Goal: Ask a question: Seek information or help from site administrators or community

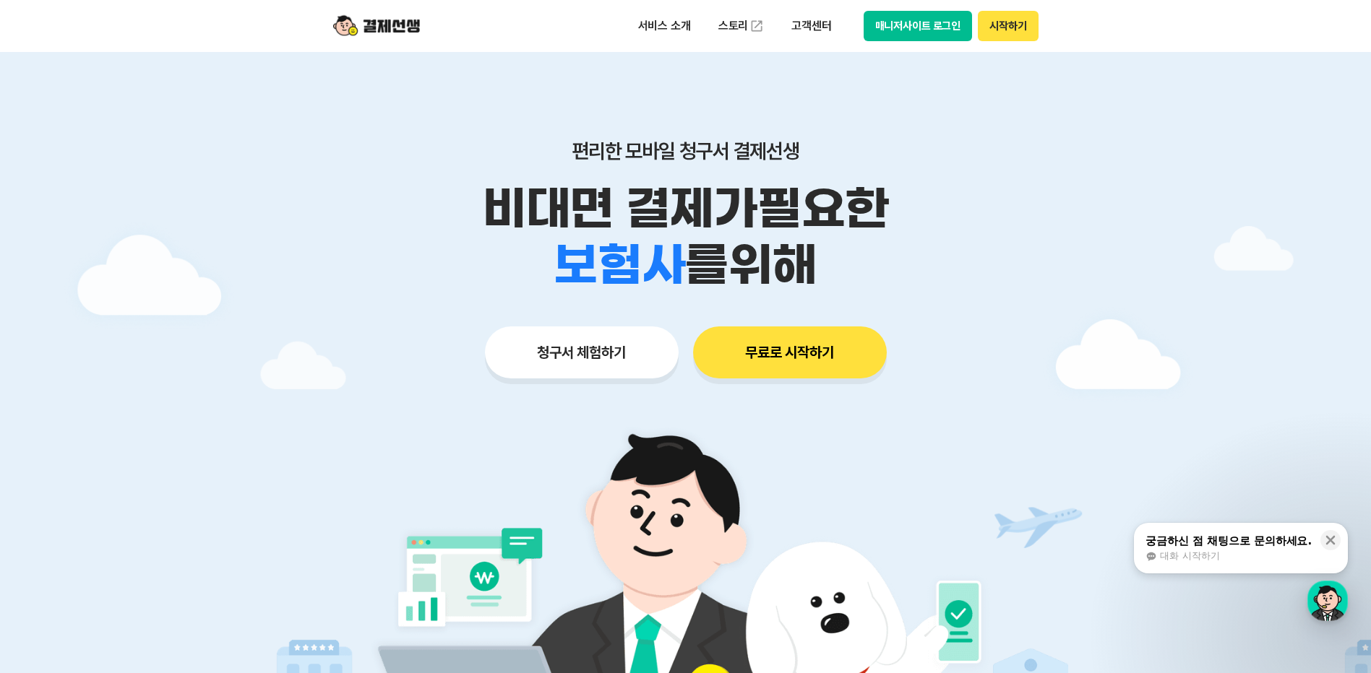
click at [1275, 548] on div "궁금하신 점 채팅으로 문의하세요. 대화 시작하기" at bounding box center [1228, 548] width 169 height 30
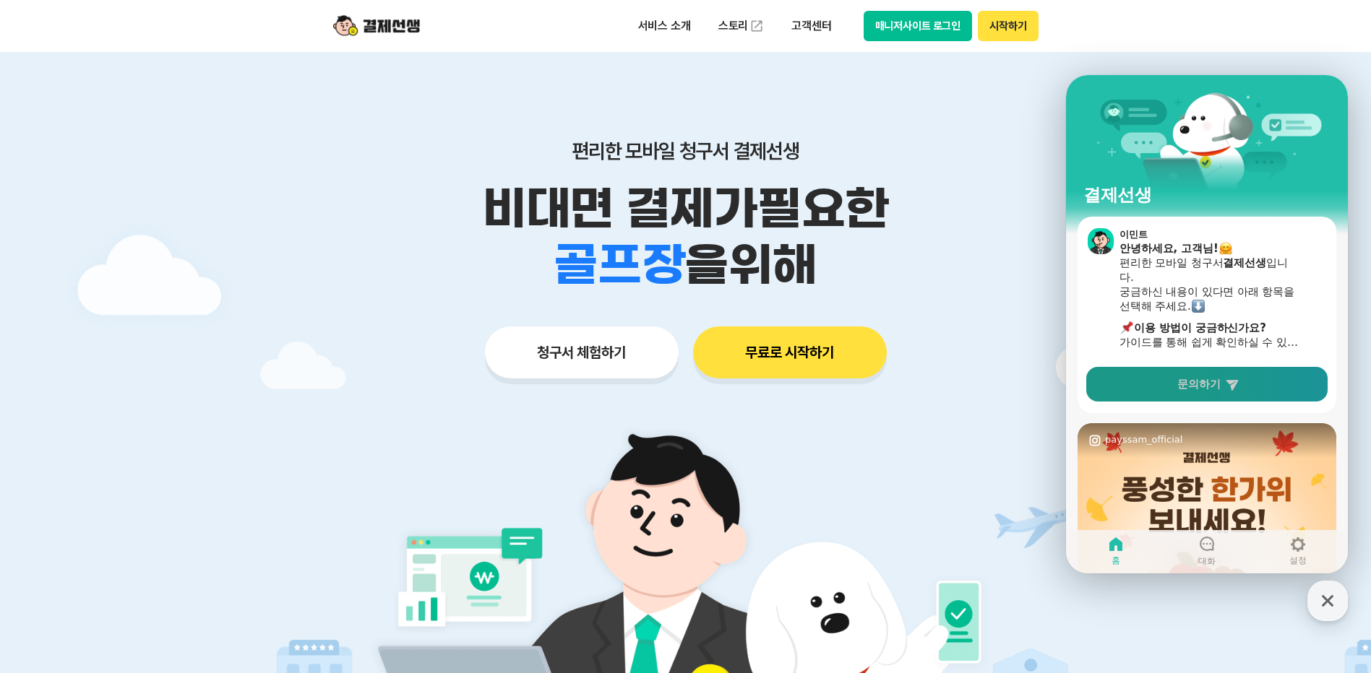
click at [1214, 392] on link "문의하기" at bounding box center [1206, 384] width 241 height 35
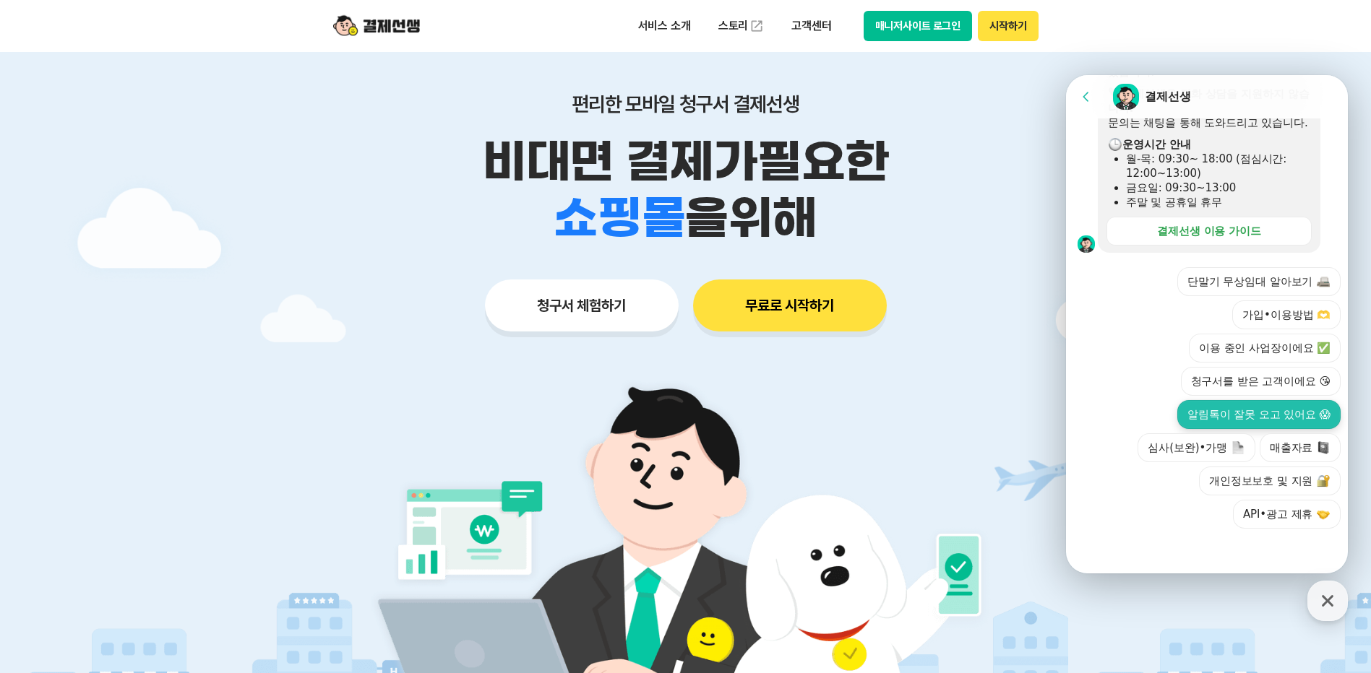
scroll to position [72, 0]
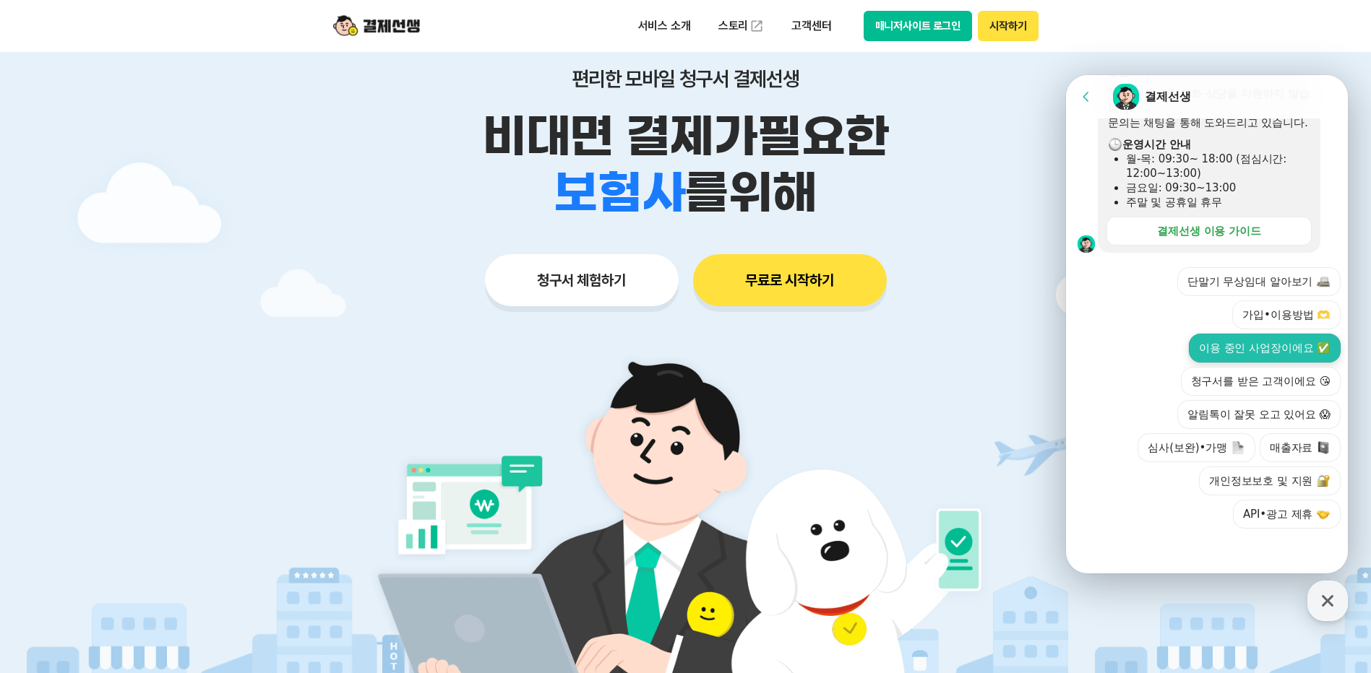
click at [1239, 337] on button "이용 중인 사업장이에요 ✅" at bounding box center [1265, 348] width 152 height 29
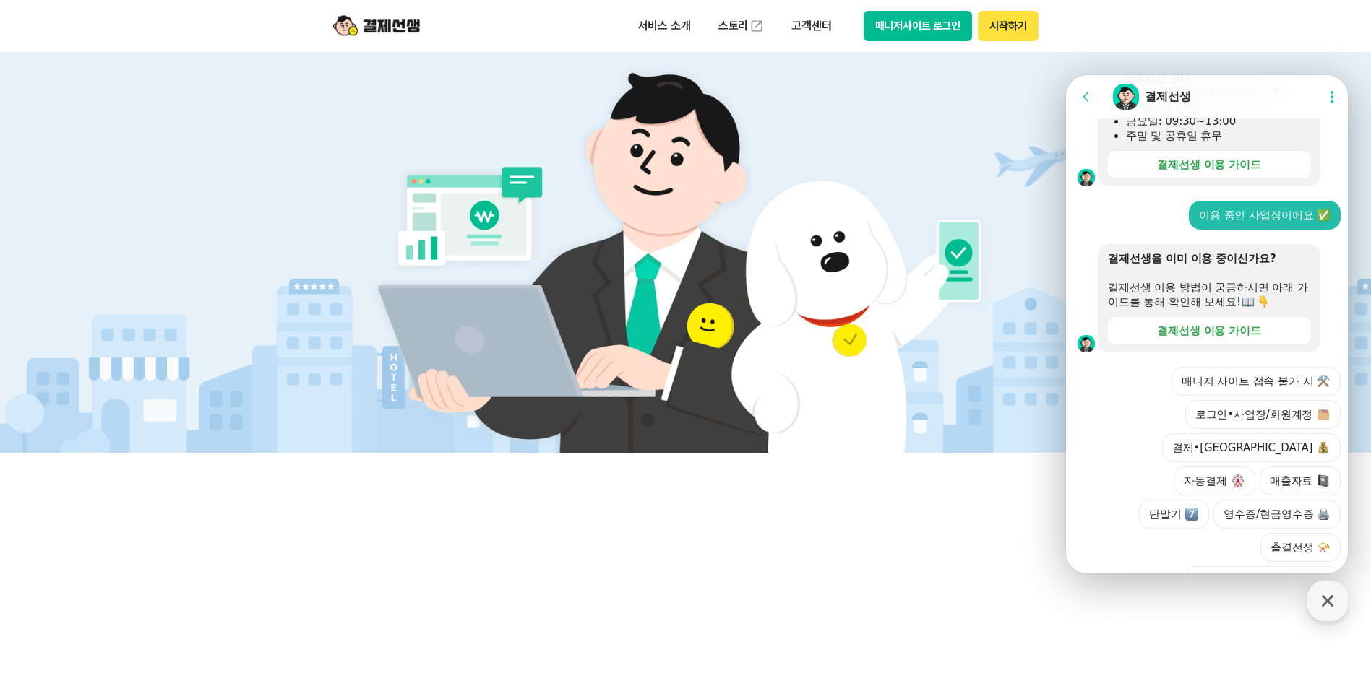
scroll to position [525, 0]
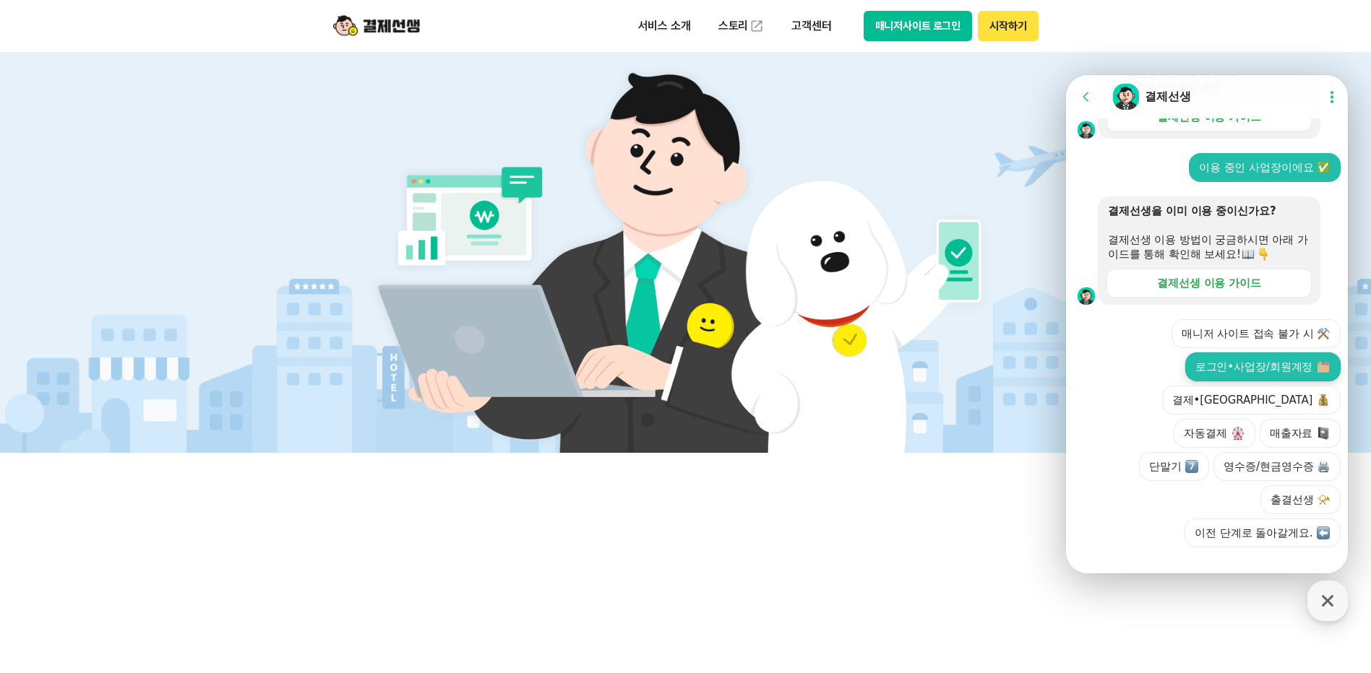
click at [1256, 374] on button "로그인•사업장/회원계정" at bounding box center [1262, 367] width 155 height 29
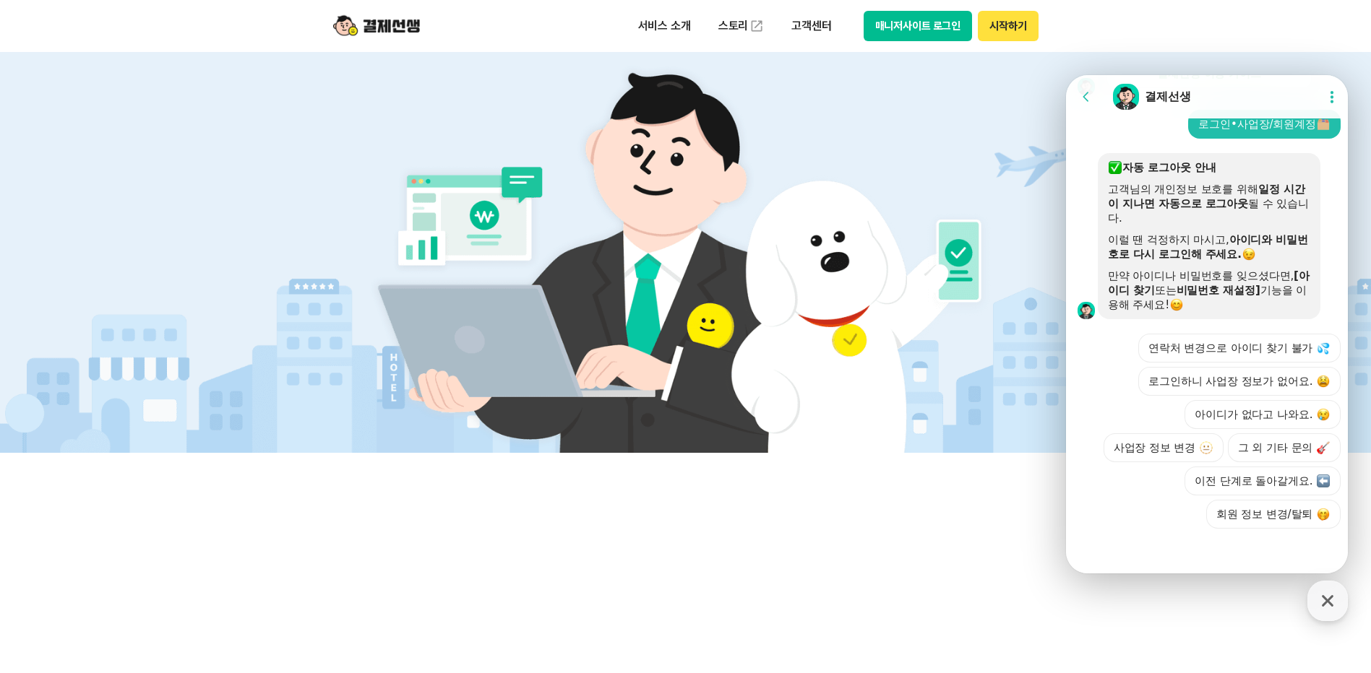
scroll to position [811, 0]
click at [1257, 450] on button "그 외 기타 문의" at bounding box center [1284, 448] width 113 height 29
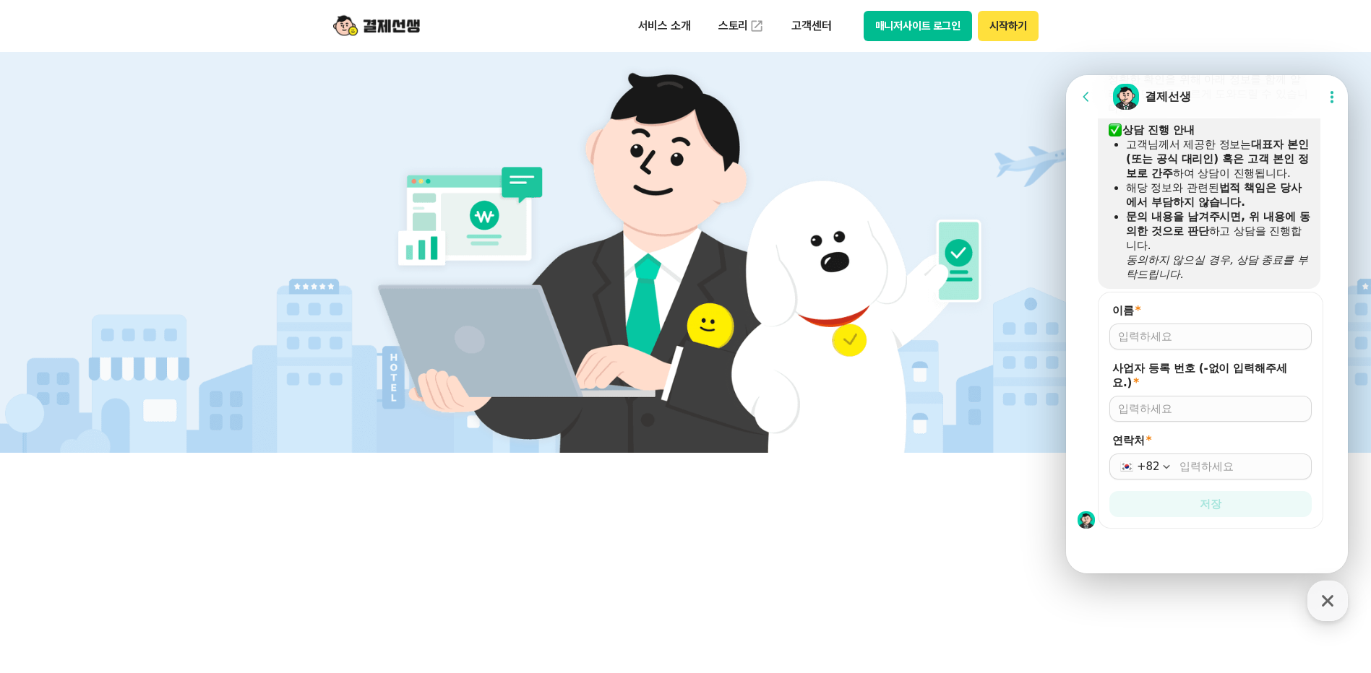
scroll to position [1075, 0]
click at [1182, 342] on input "이름 *" at bounding box center [1210, 336] width 185 height 14
type input "[PERSON_NAME]"
click at [1189, 414] on input "사업자 등록 번호 (-없이 입력해주세요.) *" at bounding box center [1210, 409] width 185 height 14
type input "2929201850"
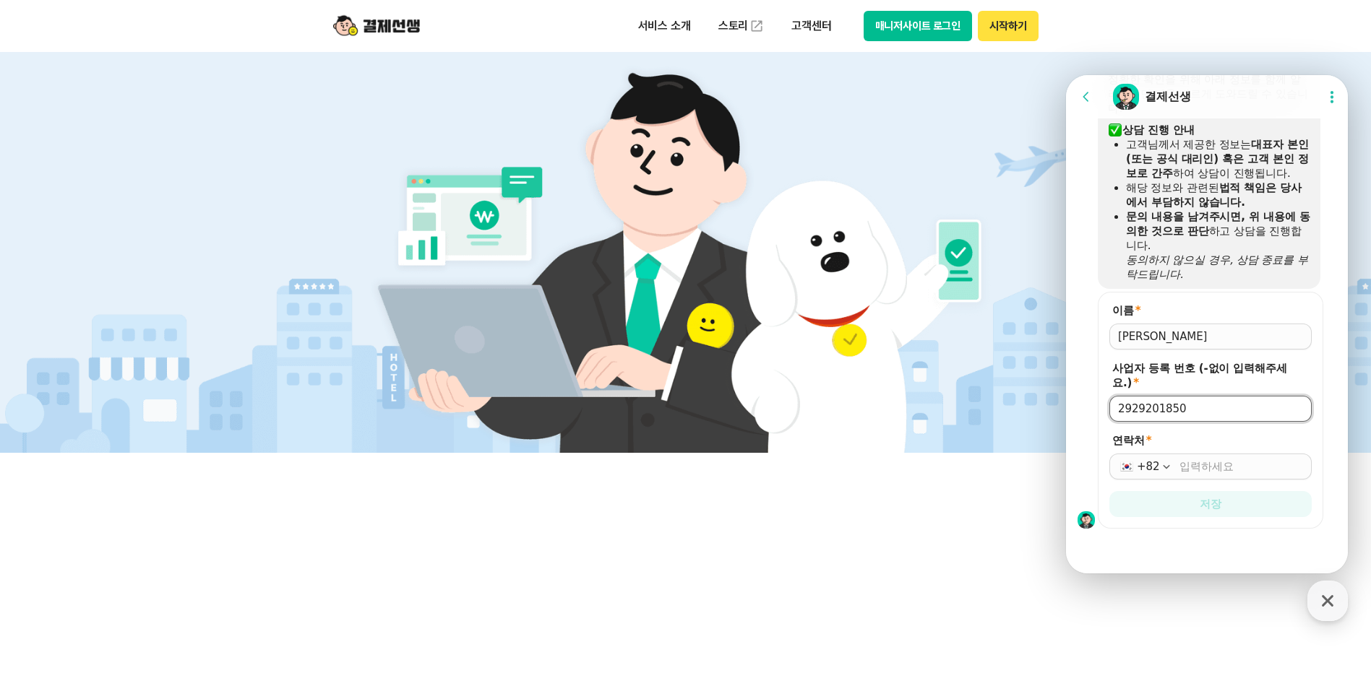
click at [1187, 469] on input "연락처 *" at bounding box center [1241, 467] width 124 height 14
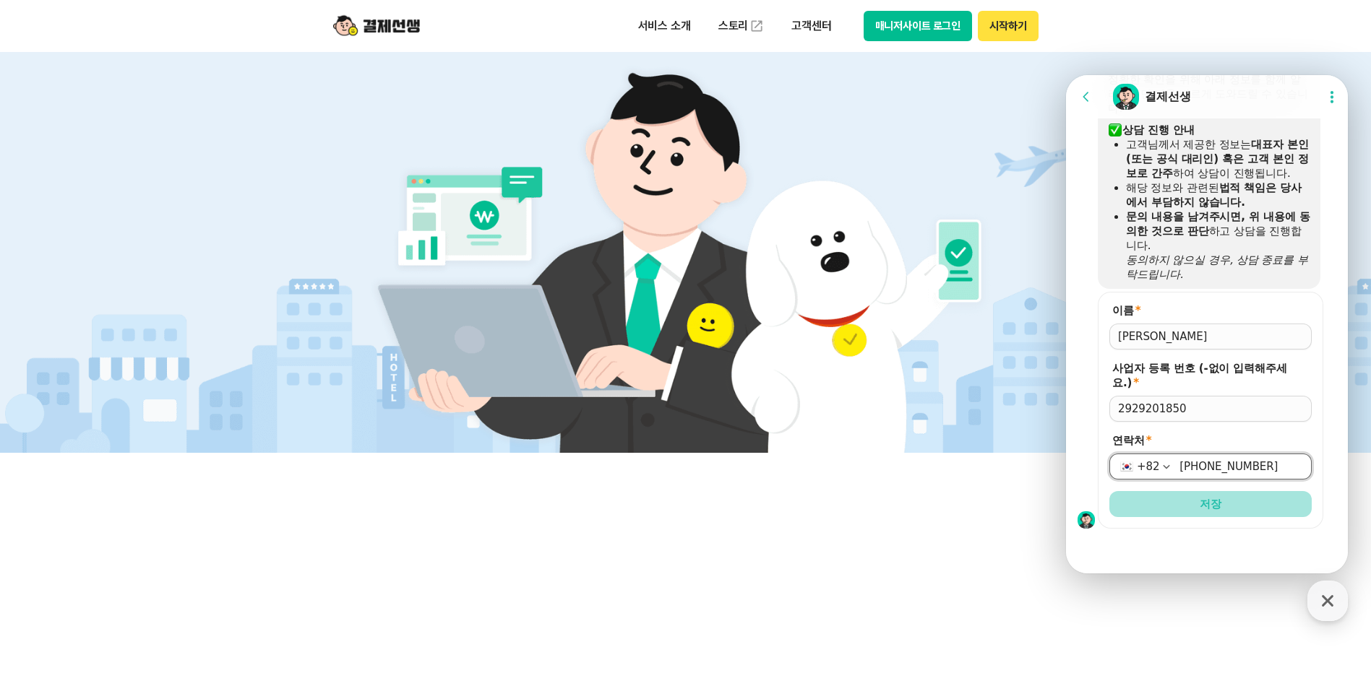
type input "[PHONE_NUMBER]"
click at [1189, 508] on button "저장" at bounding box center [1210, 504] width 202 height 26
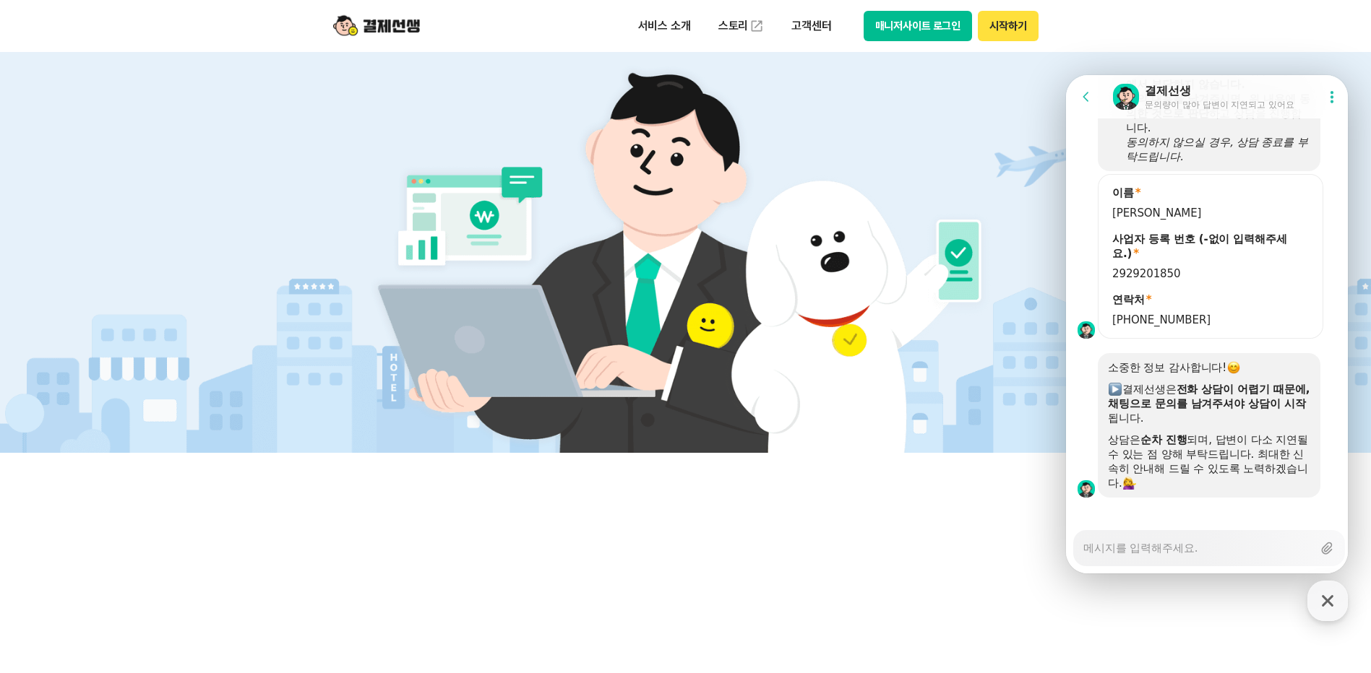
scroll to position [1205, 0]
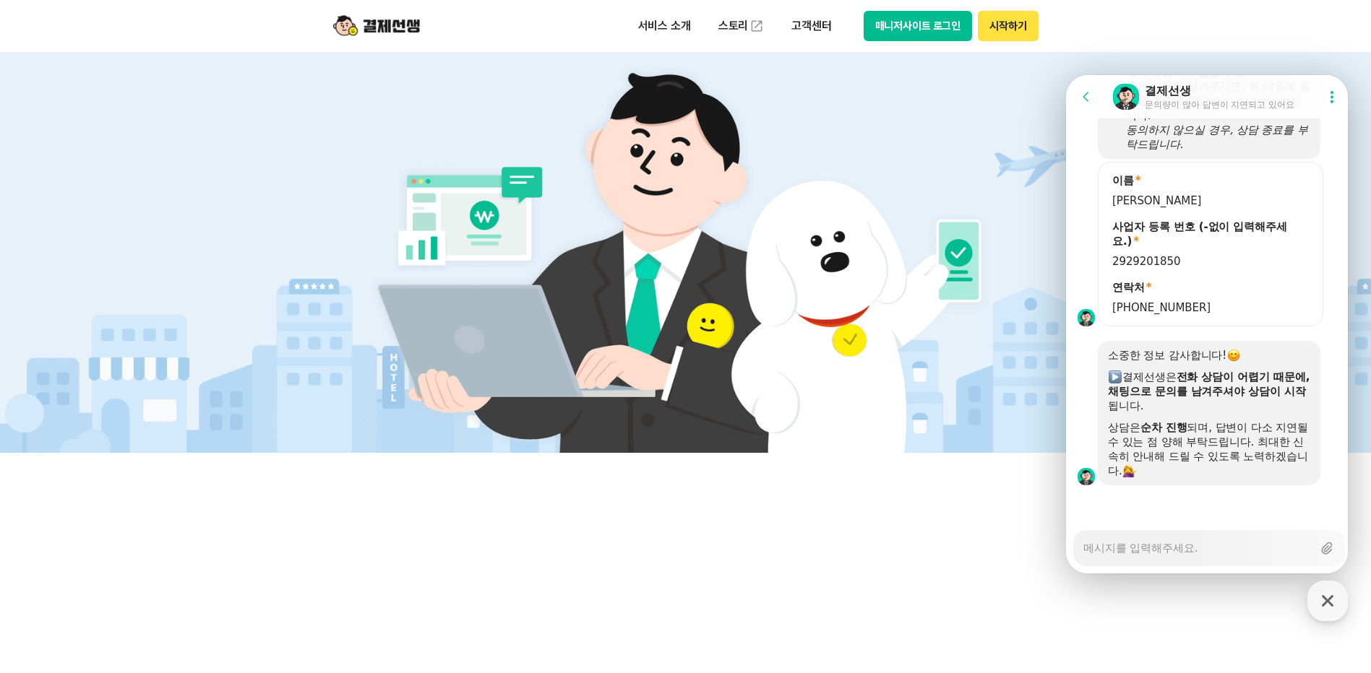
click at [1131, 556] on div "Messenger Input Textarea" at bounding box center [1197, 548] width 229 height 35
click at [1134, 534] on textarea "Messenger Input Textarea" at bounding box center [1197, 543] width 229 height 25
click at [1126, 542] on textarea "Messenger Input Textarea" at bounding box center [1197, 543] width 229 height 25
type textarea "x"
type textarea "ㅂ"
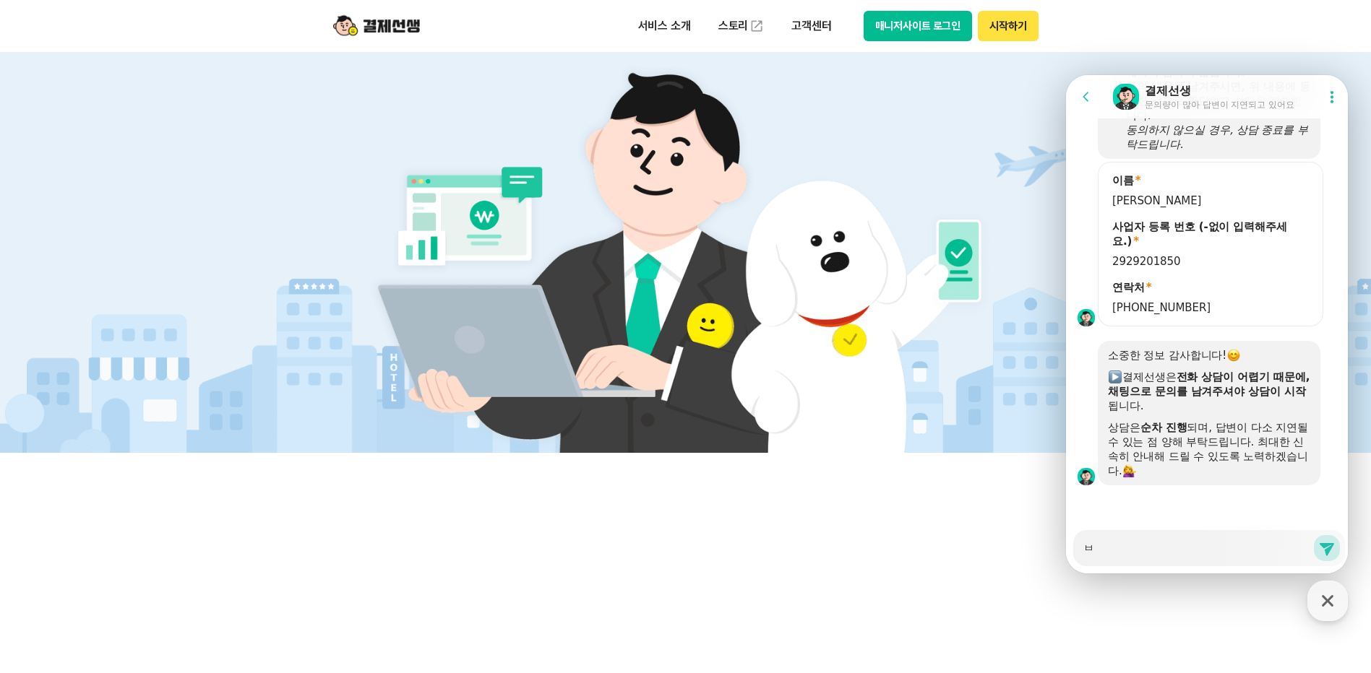
type textarea "x"
type textarea "부"
type textarea "x"
type textarea "붖"
type textarea "x"
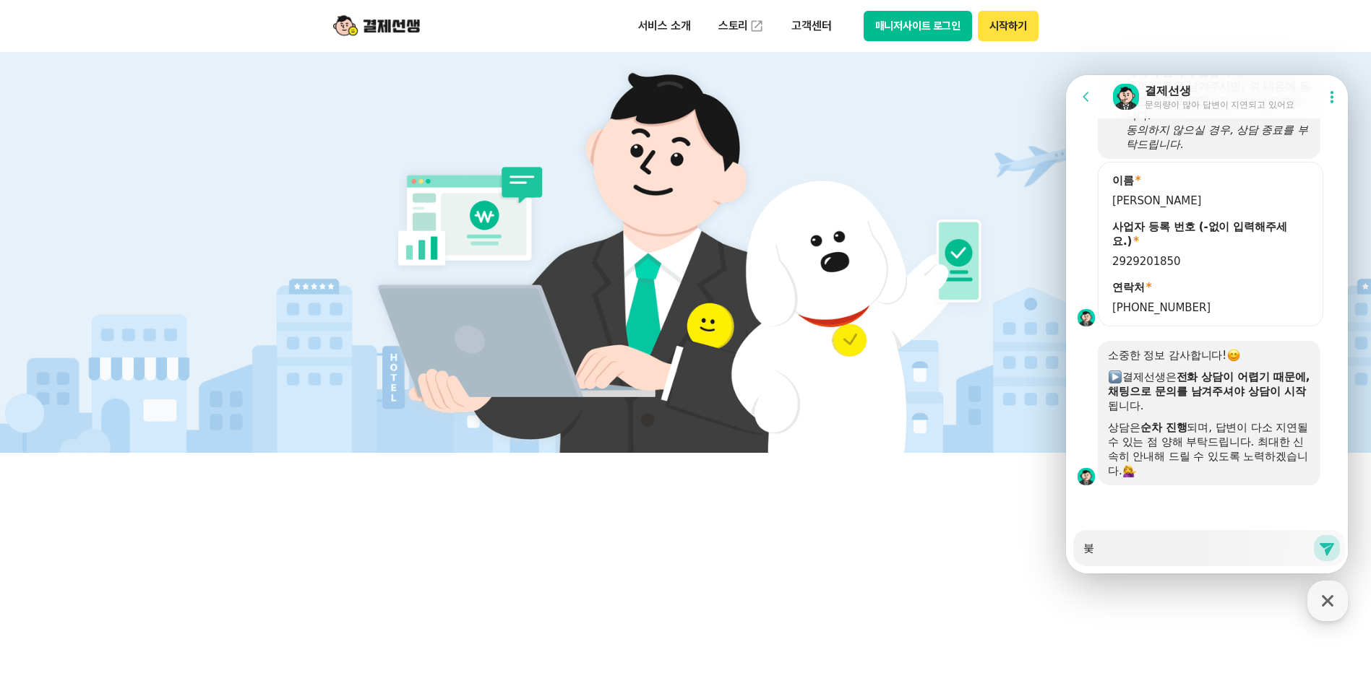
type textarea "부재"
type textarea "x"
type textarea "부재중 토"
type textarea "x"
type textarea "부재중 통"
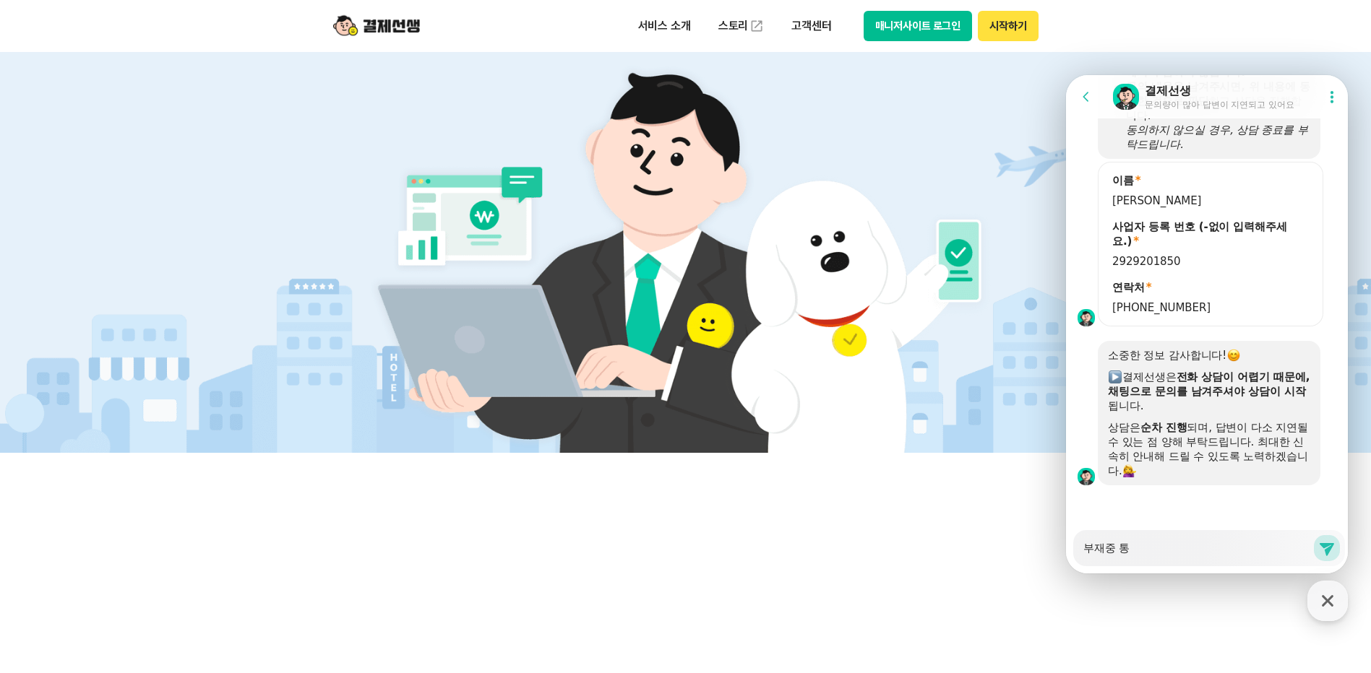
type textarea "x"
type textarea "부재중 통호"
type textarea "x"
type textarea "부재중 통화"
type textarea "x"
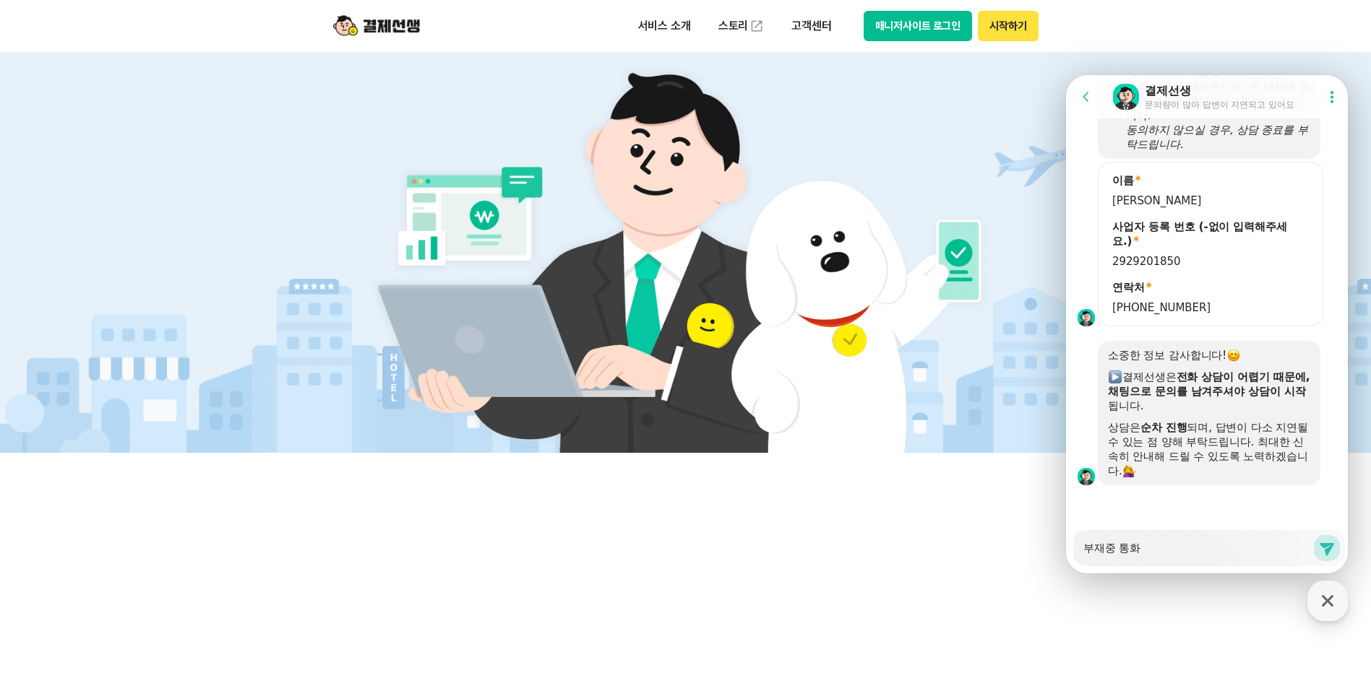
type textarea "부재중 통확"
type textarea "x"
type textarea "부재중 통화가"
type textarea "x"
type textarea "부재중 통화가"
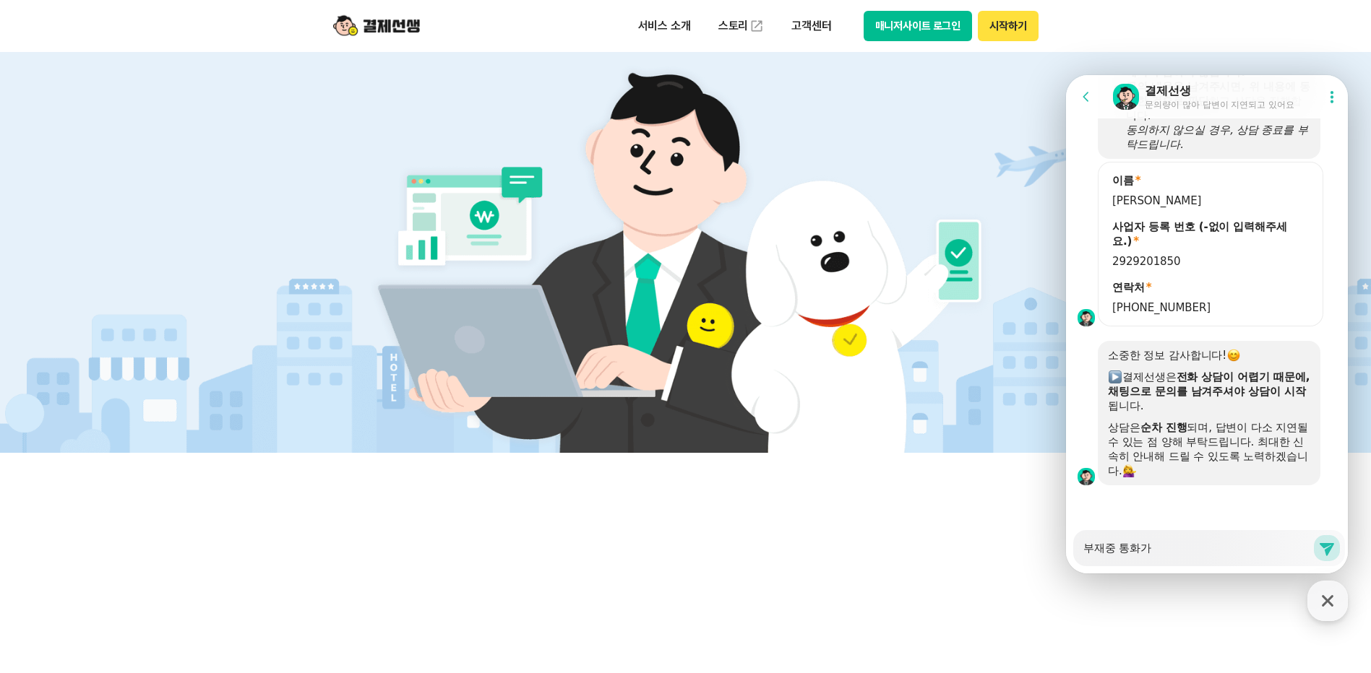
type textarea "x"
type textarea "부재중 통화가 ㅇ"
type textarea "x"
type textarea "부재중 통화가 이"
type textarea "x"
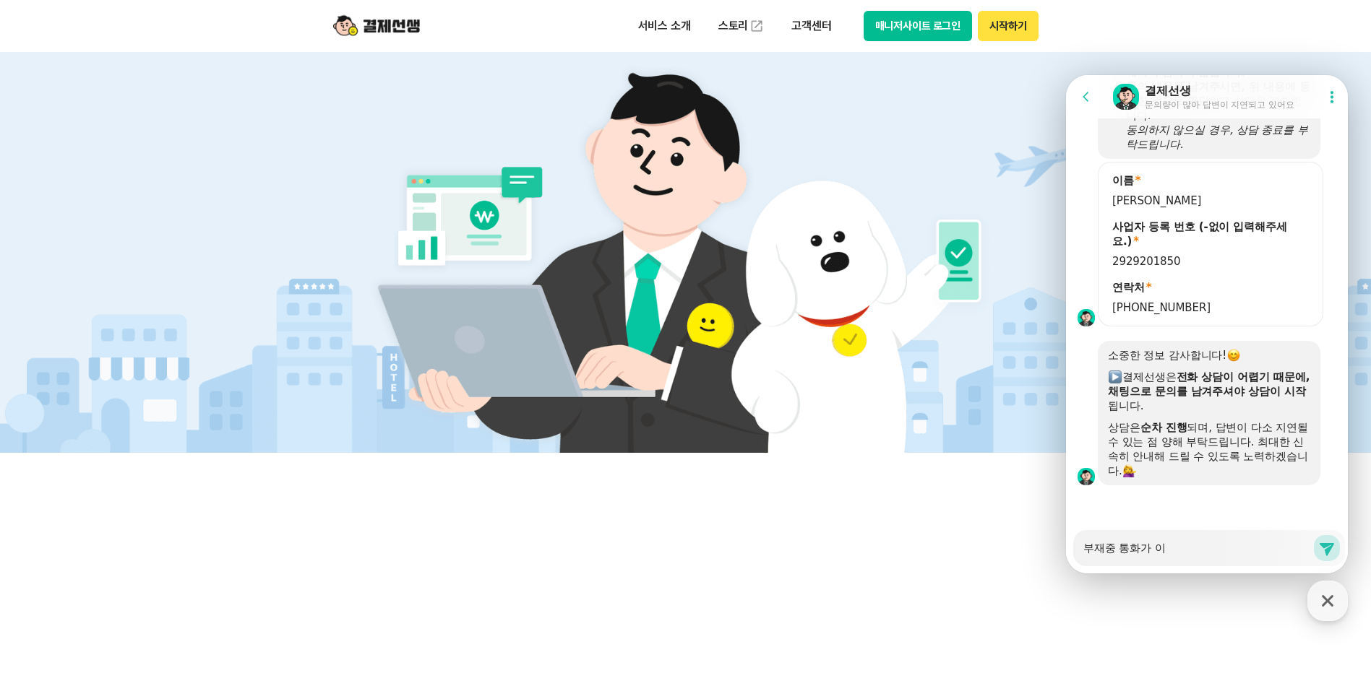
type textarea "부재중 통화가 있"
type textarea "x"
type textarea "부재중 통화가 있ㅇ"
type textarea "x"
type textarea "부재중 통화가 있어"
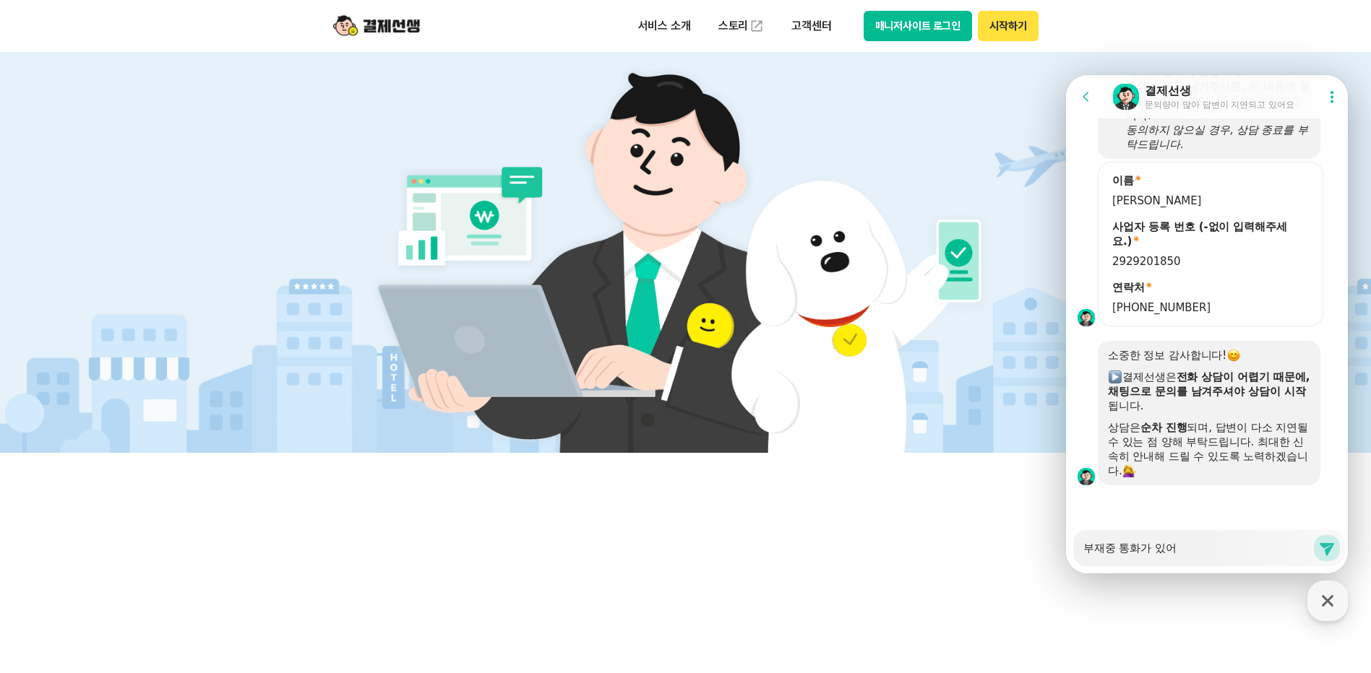
type textarea "x"
type textarea "부재중 통화가 있엇"
type textarea "x"
type textarea "부재중 통화가 있어서"
type textarea "x"
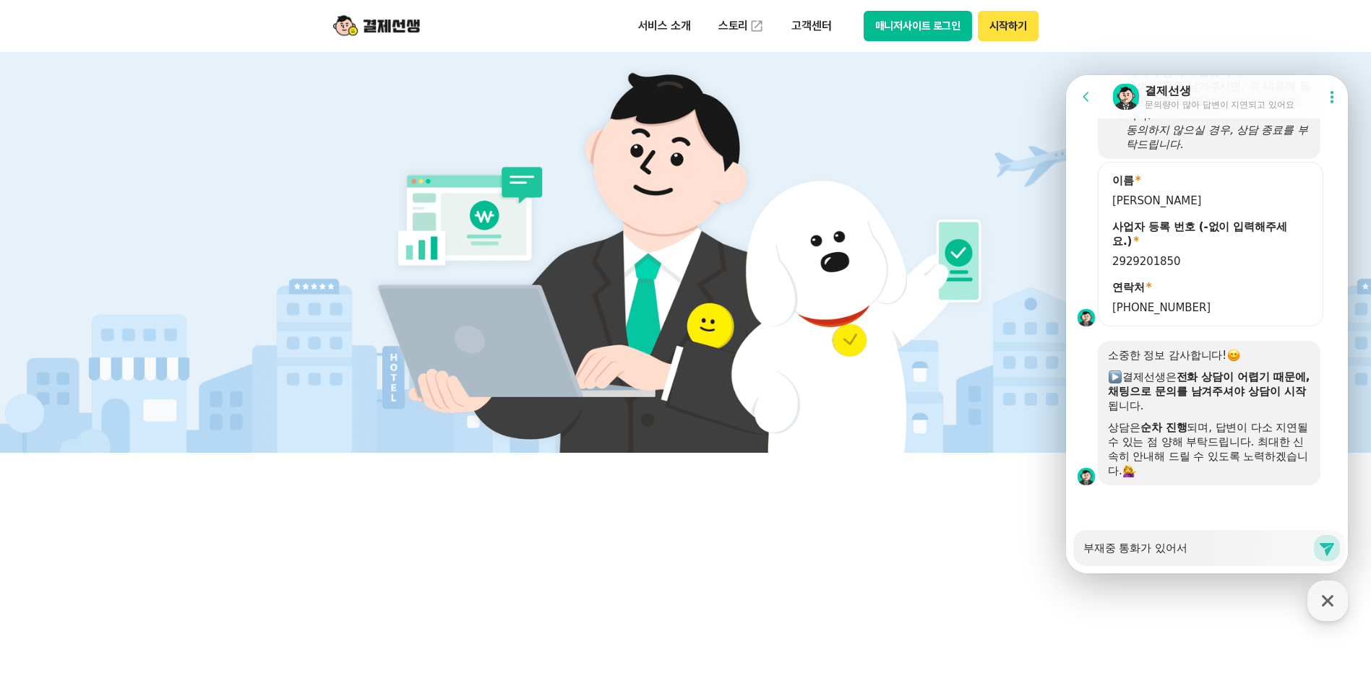
type textarea "부재중 통화가 있어서"
type textarea "x"
type textarea "부재중 통화가 있어서 ㅈ"
type textarea "x"
type textarea "부재중 통화가 있어서 저"
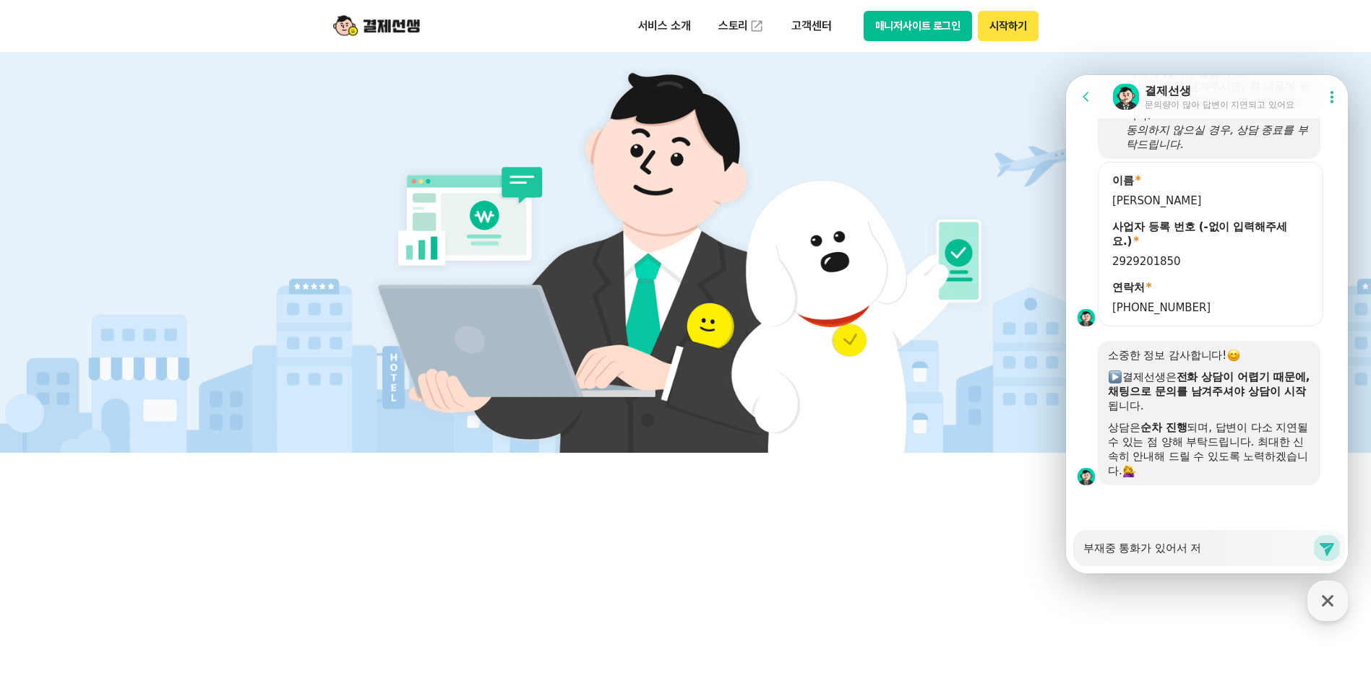
type textarea "x"
type textarea "부재중 통화가 있어서 전"
type textarea "x"
type textarea "부재중 통화가 있어서 젆"
type textarea "x"
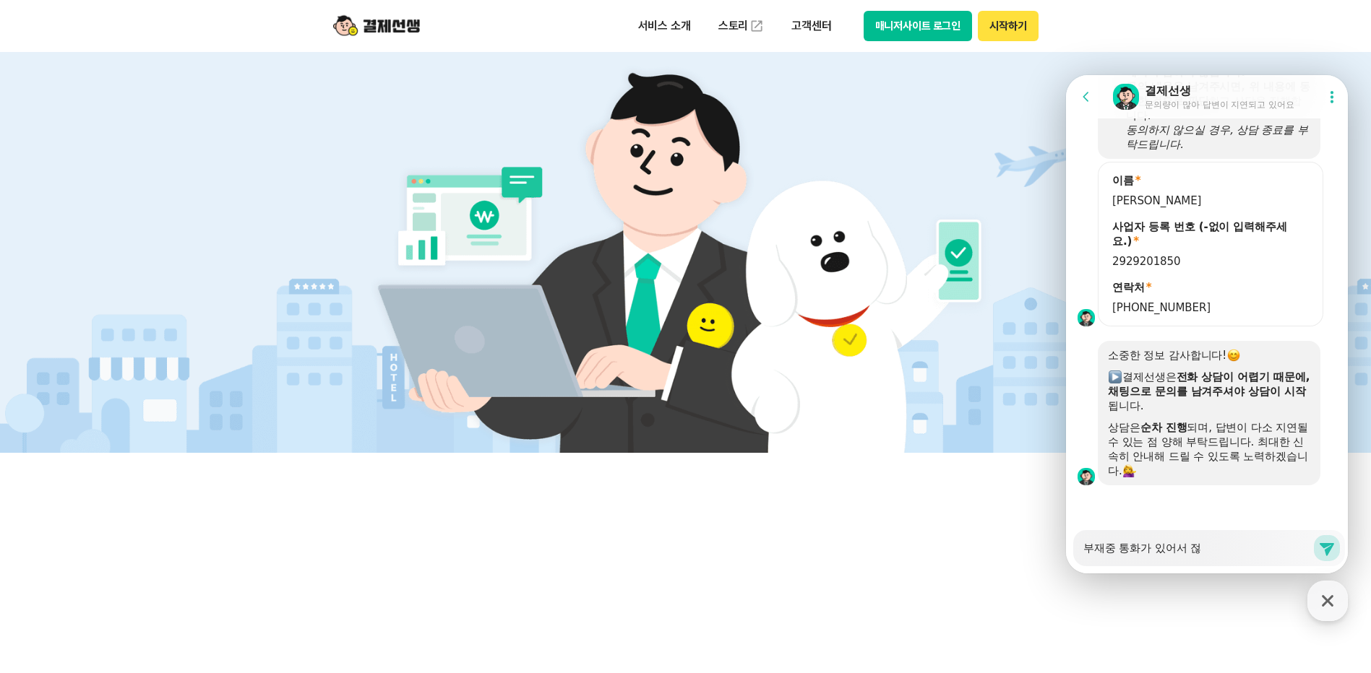
type textarea "부재중 통화가 있어서 전호"
type textarea "x"
type textarea "부재중 통화가 있어서 전화"
type textarea "x"
type textarea "부재중 통화가 있어서 전홛"
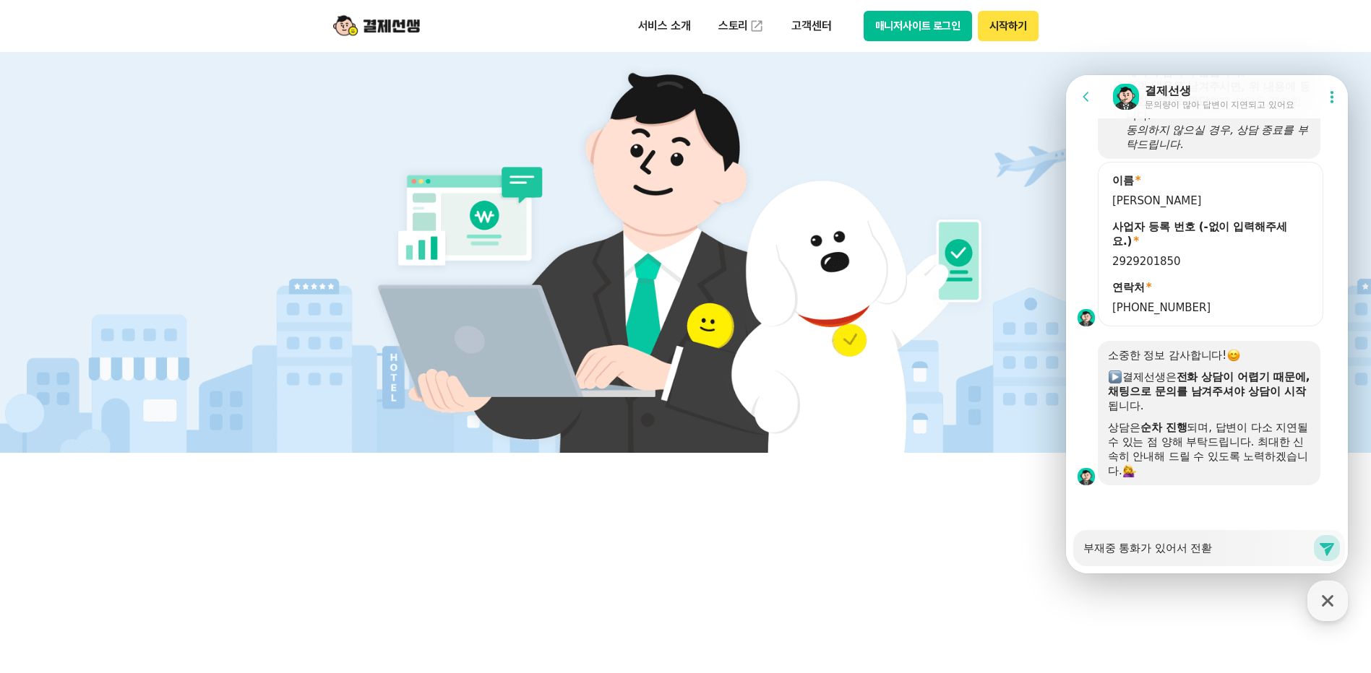
type textarea "x"
type textarea "부재중 통화가 있어서 전화드"
type textarea "x"
type textarea "부재중 통화가 있어서 전화드려"
type textarea "x"
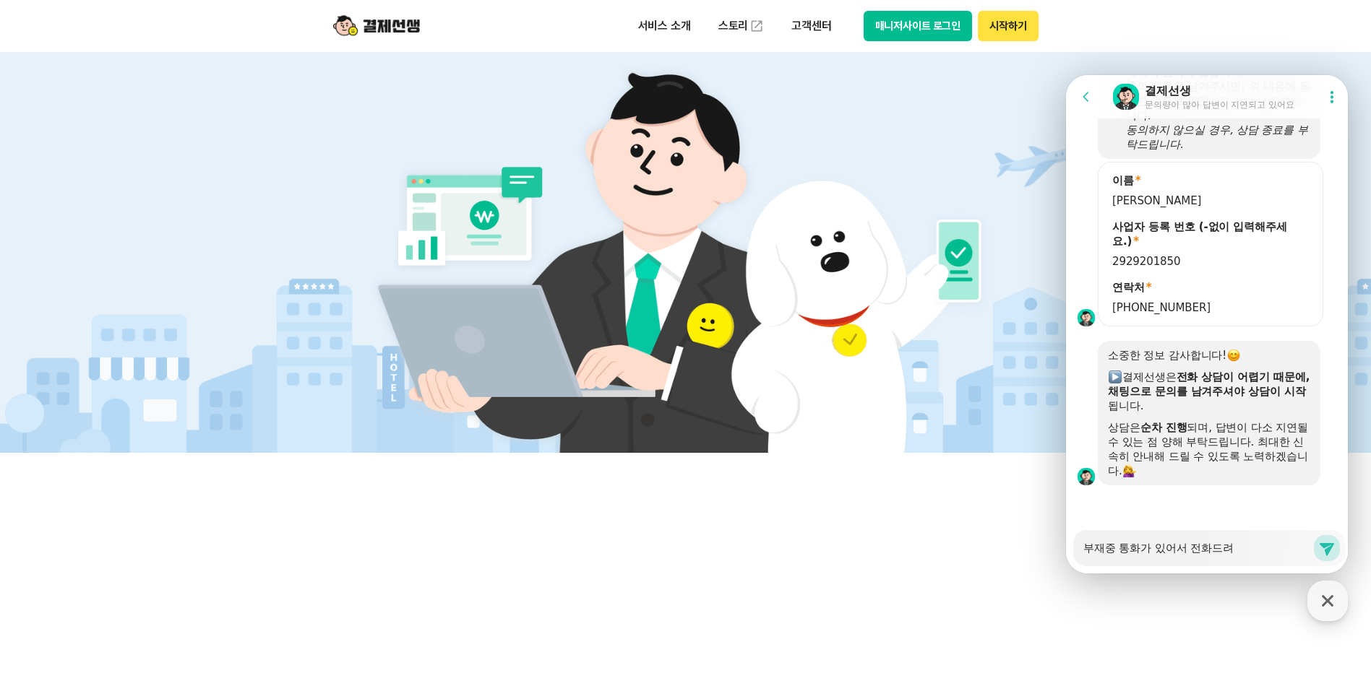
type textarea "부재중 통화가 있어서 전화드렸"
type textarea "x"
type textarea "부재중 통화가 있어서 전화드렸더"
type textarea "x"
type textarea "부재중 통화가 있어서 전화드렸던"
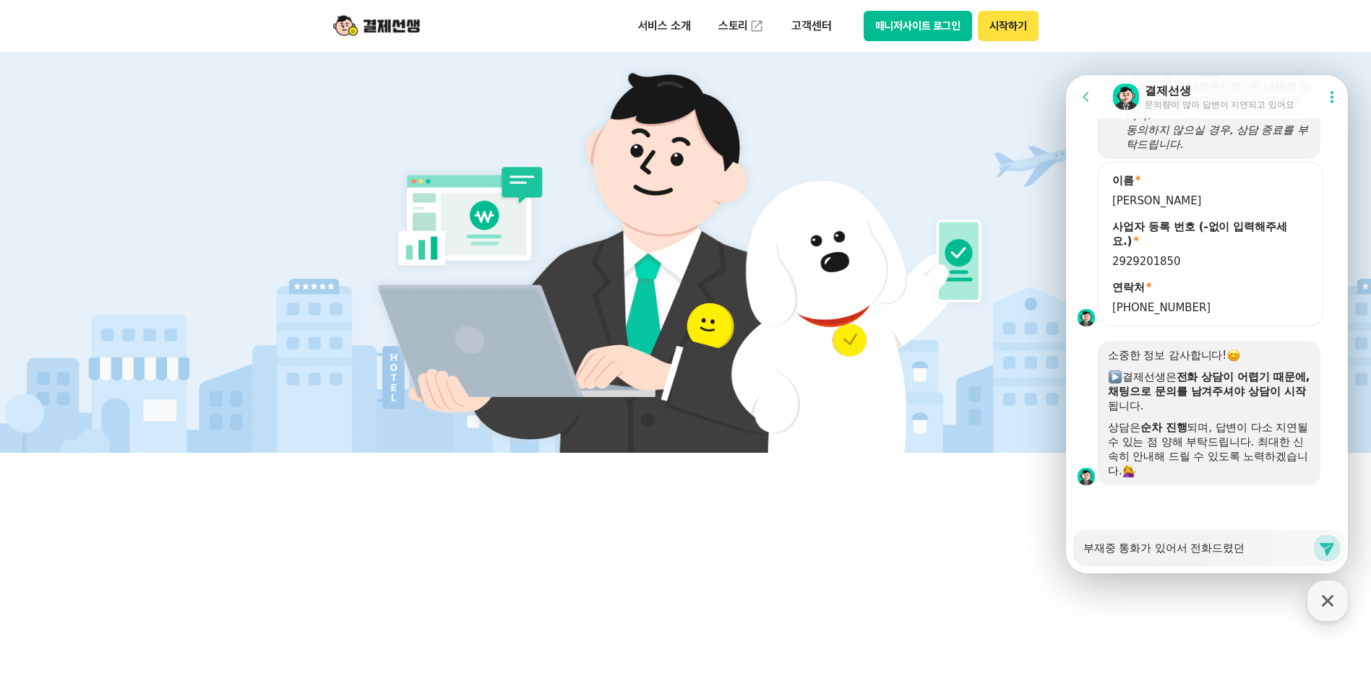
type textarea "x"
type textarea "부재중 통화가 있어서 전화드렸더니"
type textarea "x"
type textarea "부재중 통화가 있어서 전화드렸더니"
type textarea "x"
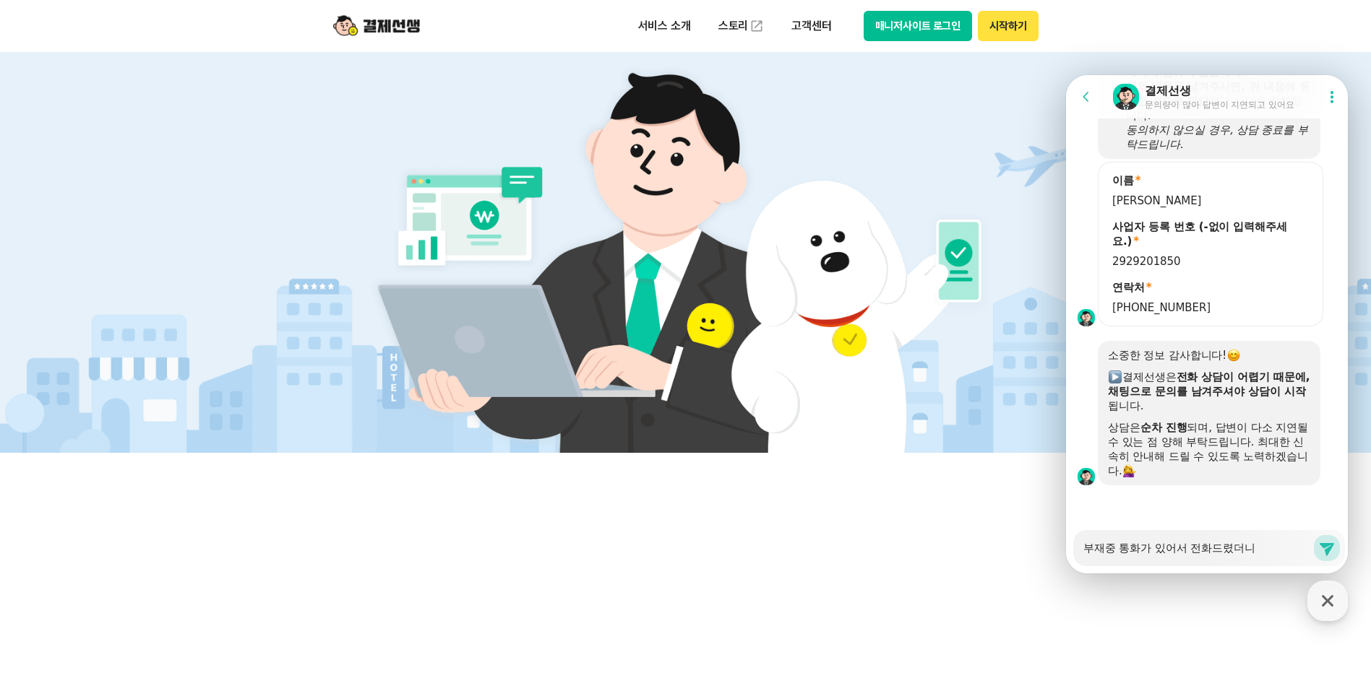
type textarea "부재중 통화가 있어서 전화드렸더니 ㅊ"
type textarea "x"
type textarea "부재중 통화가 있어서 전화드렸더니 채"
type textarea "x"
type textarea "부재중 통화가 있어서 전화드렸더니 챝"
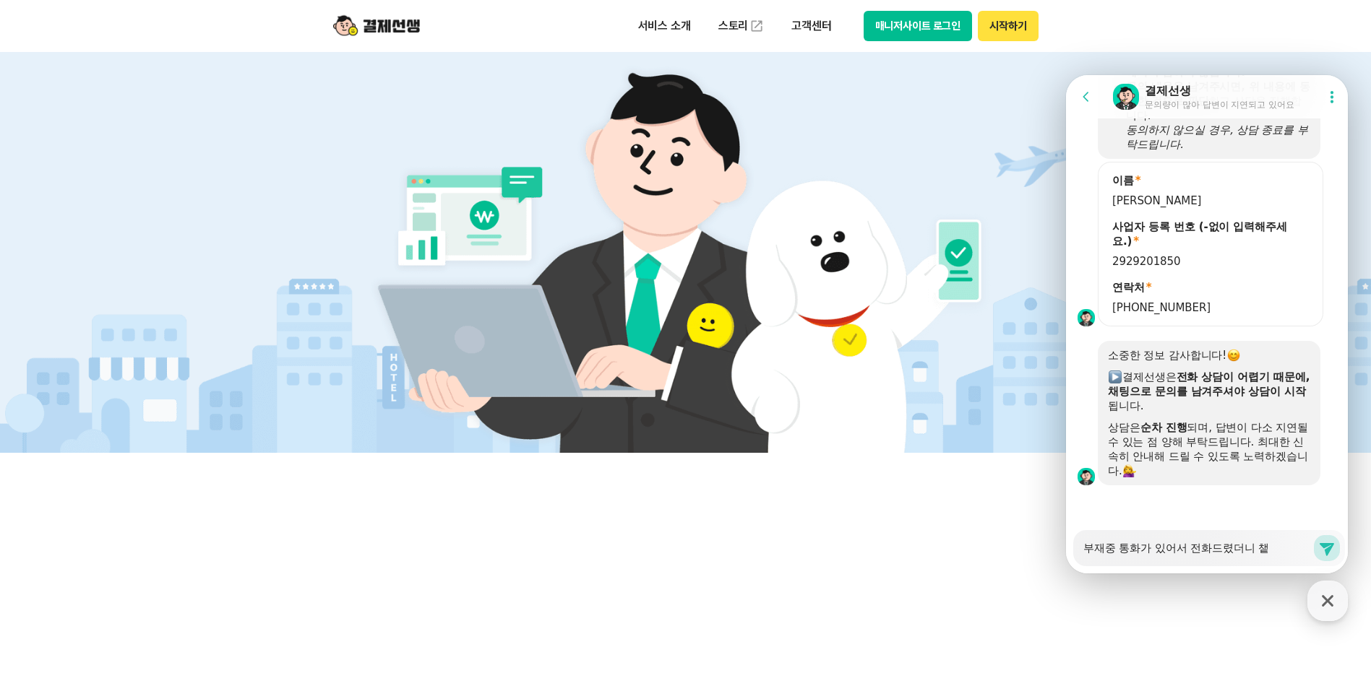
type textarea "x"
type textarea "부재중 통화가 있어서 전화드렸더니 채티"
type textarea "x"
type textarea "부재중 통화가 있어서 전화드렸더니 채팅"
type textarea "x"
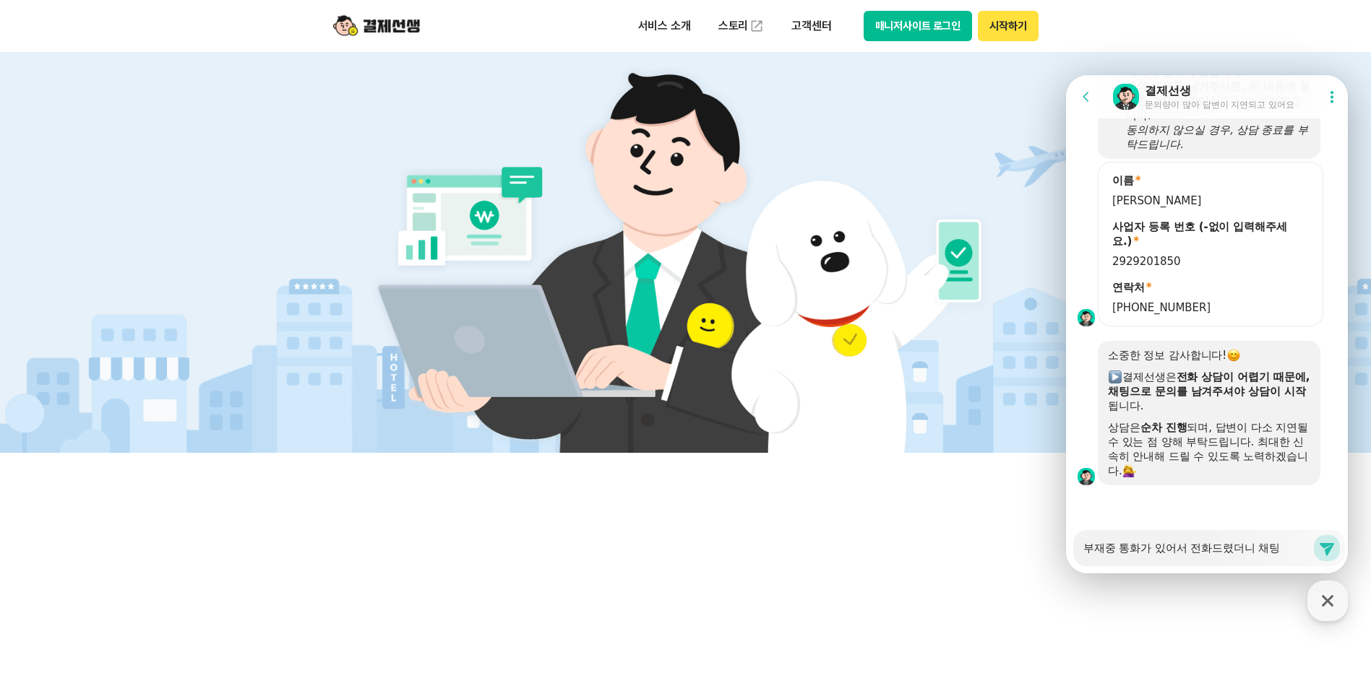
type textarea "부재중 통화가 있어서 전화드렸더니 채팅ㅅ"
type textarea "x"
type textarea "부재중 통화가 있어서 전화드렸더니 채팅사"
type textarea "x"
type textarea "부재중 통화가 있어서 전화드렸더니 채팅상"
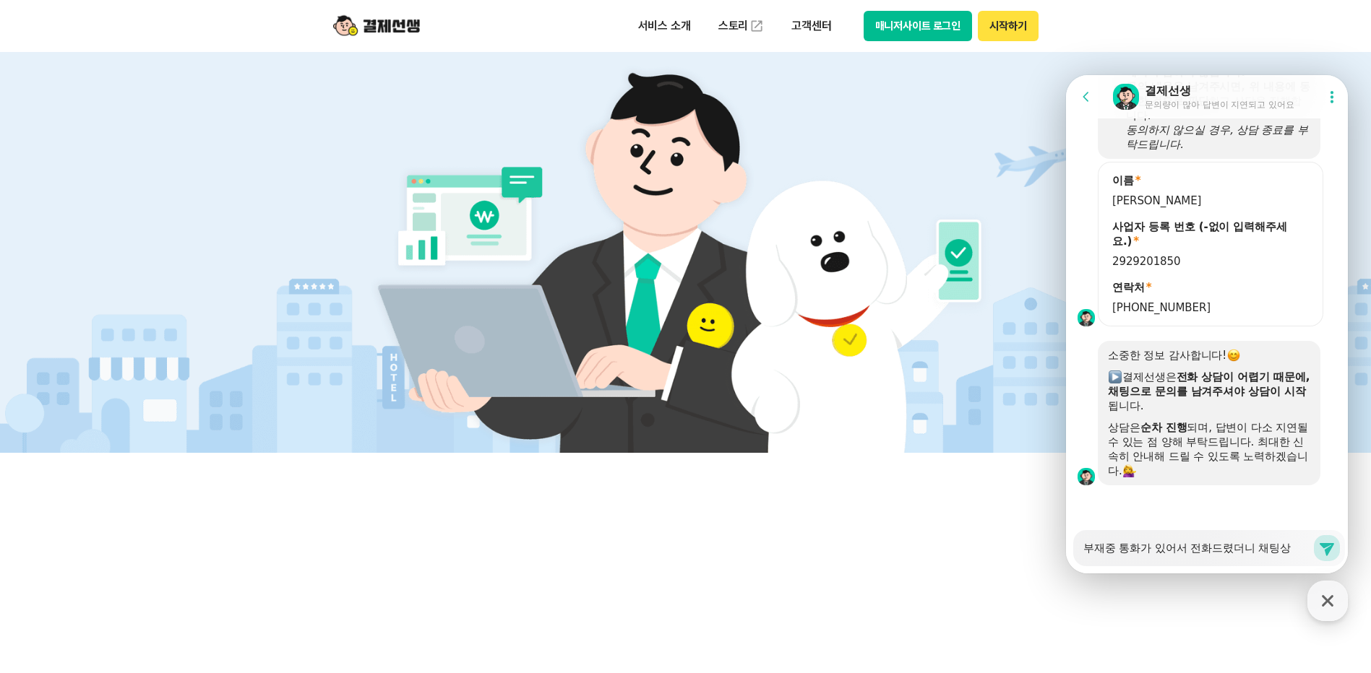
type textarea "x"
type textarea "부재중 통화가 있어서 전화드렸더니 채팅상ㄷ"
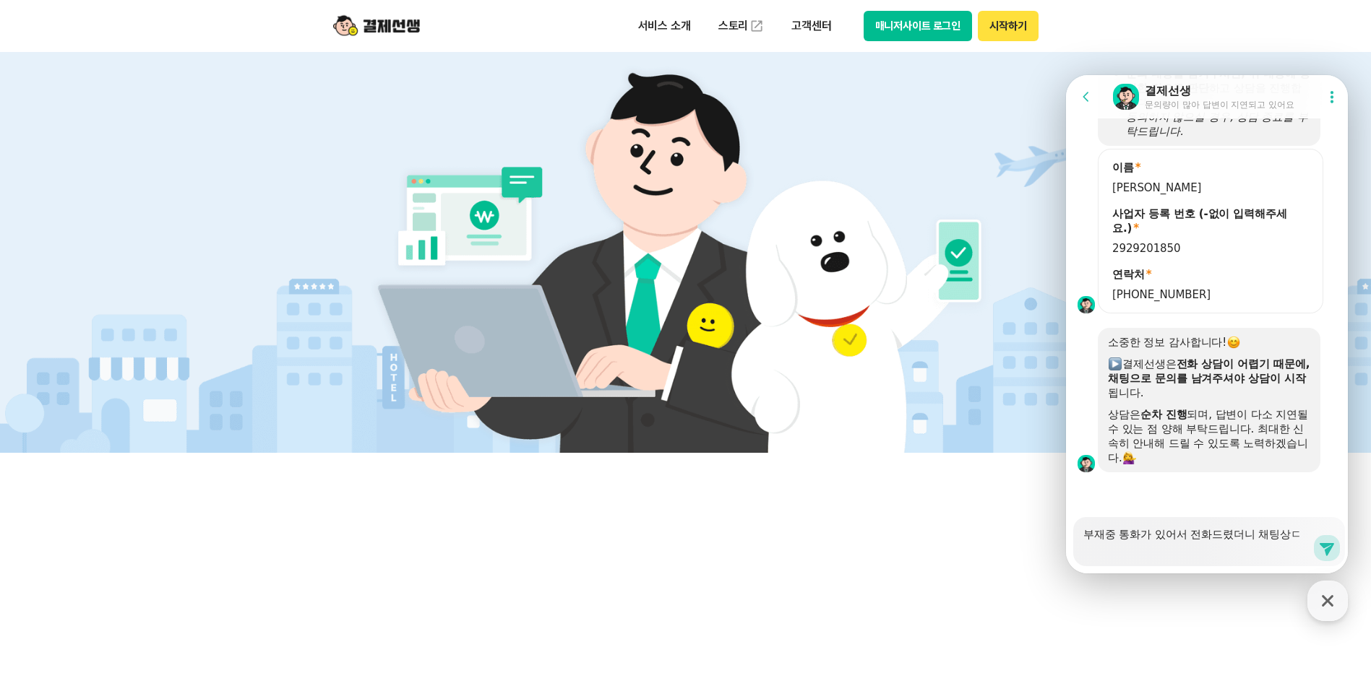
type textarea "x"
type textarea "부재중 통화가 있어서 전화드렸더니 채팅상다"
type textarea "x"
type textarea "부재중 통화가 있어서 전화드렸더니 채팅상담"
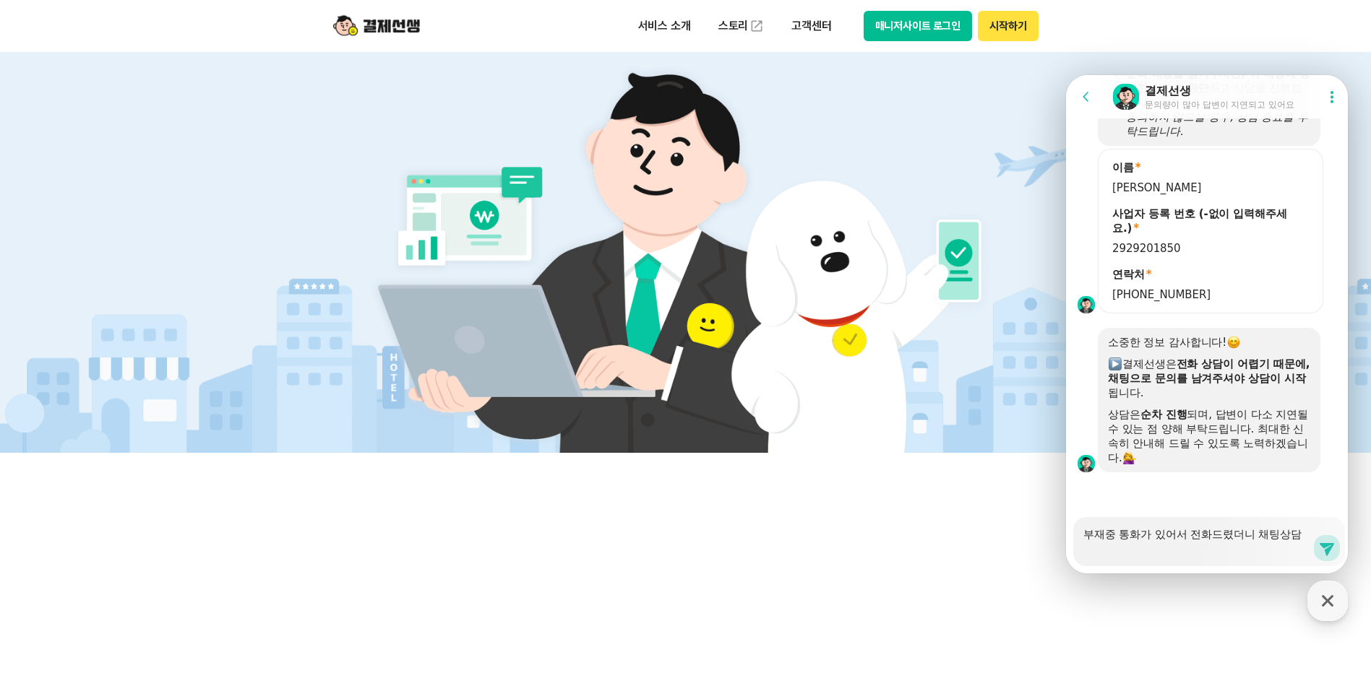
type textarea "x"
type textarea "부재중 통화가 있어서 전화드렸더니 채팅상담ㅁ"
type textarea "x"
type textarea "부재중 통화가 있어서 전화드렸더니 채팅상담만"
type textarea "x"
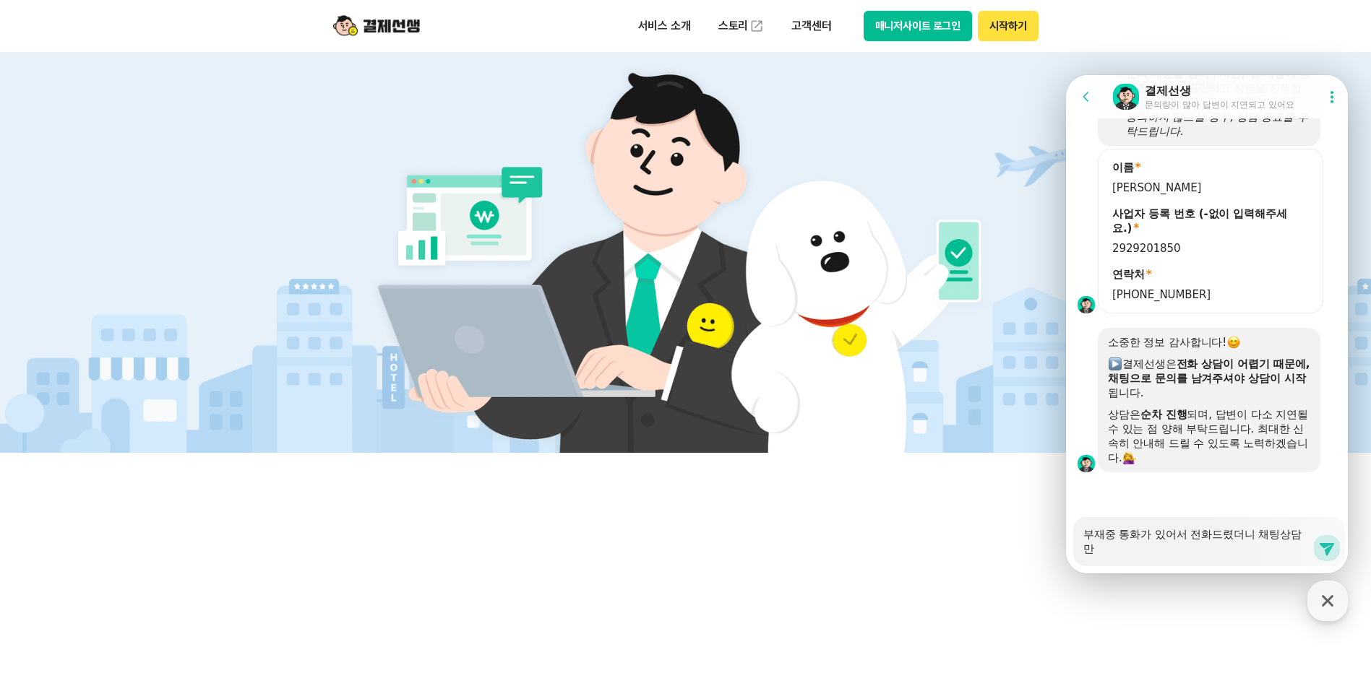
type textarea "부재중 통화가 있어서 전화드렸더니 채팅상담만"
type textarea "x"
type textarea "부재중 통화가 있어서 전화드렸더니 채팅상담만 ㄱ"
type textarea "x"
type textarea "부재중 통화가 있어서 전화드렸더니 채팅상담만 가"
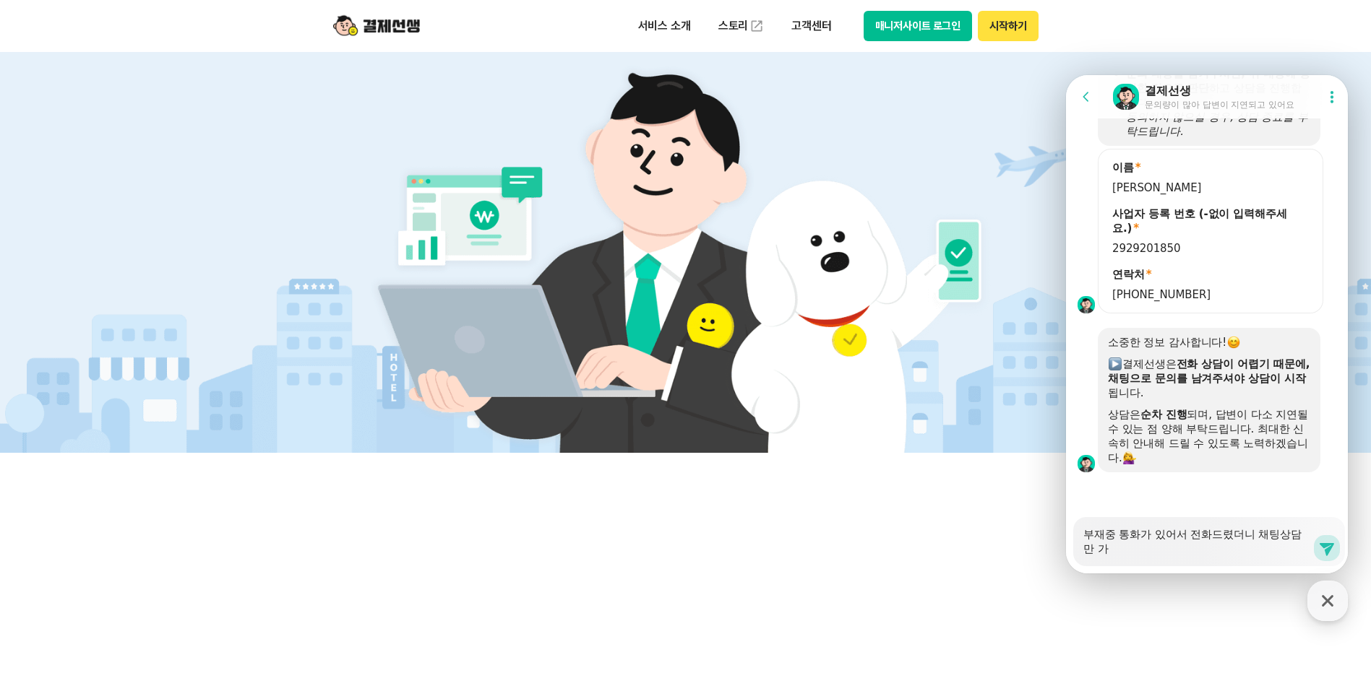
type textarea "x"
type textarea "부재중 통화가 있어서 전화드렸더니 채팅상담만 간"
type textarea "x"
type textarea "부재중 통화가 있어서 전화드렸더니 채팅상담만 가느"
type textarea "x"
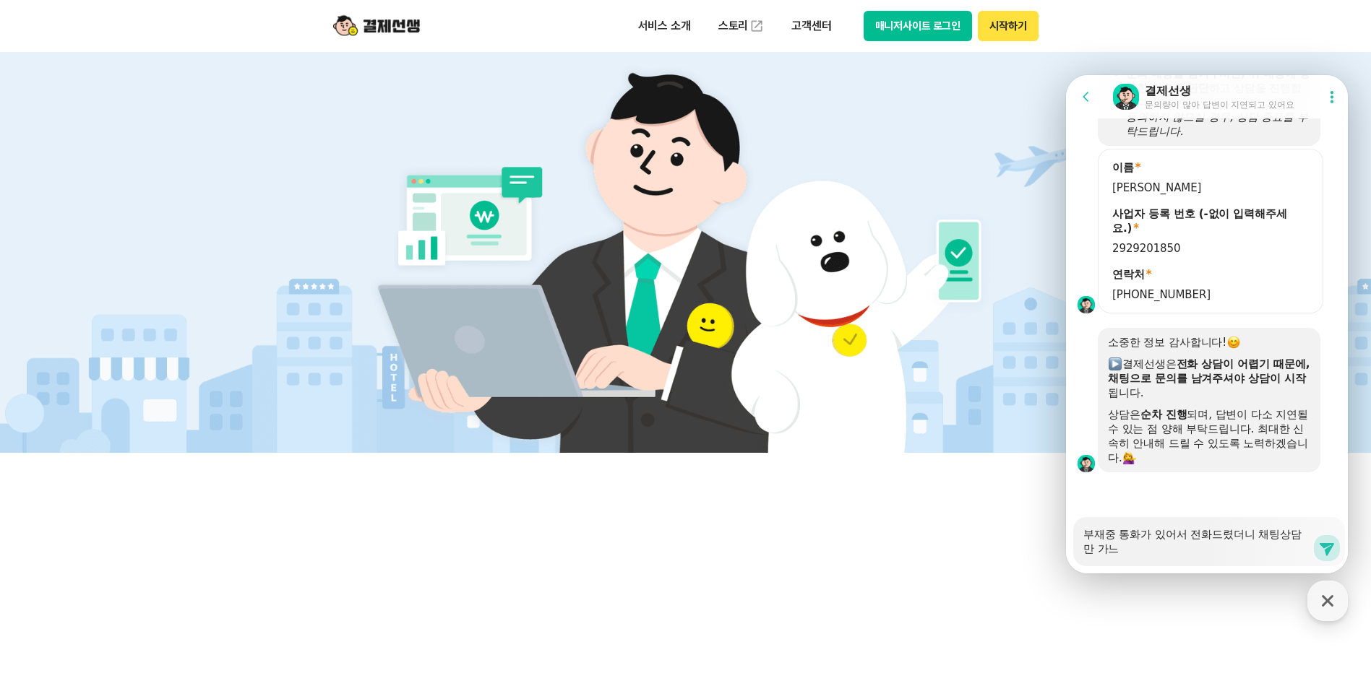
type textarea "부재중 통화가 있어서 전화드렸더니 채팅상담만 가능"
type textarea "x"
type textarea "부재중 통화가 있어서 전화드렸더니 채팅상담만 가능ㅎ"
type textarea "x"
type textarea "부재중 통화가 있어서 전화드렸더니 채팅상담만 가능하"
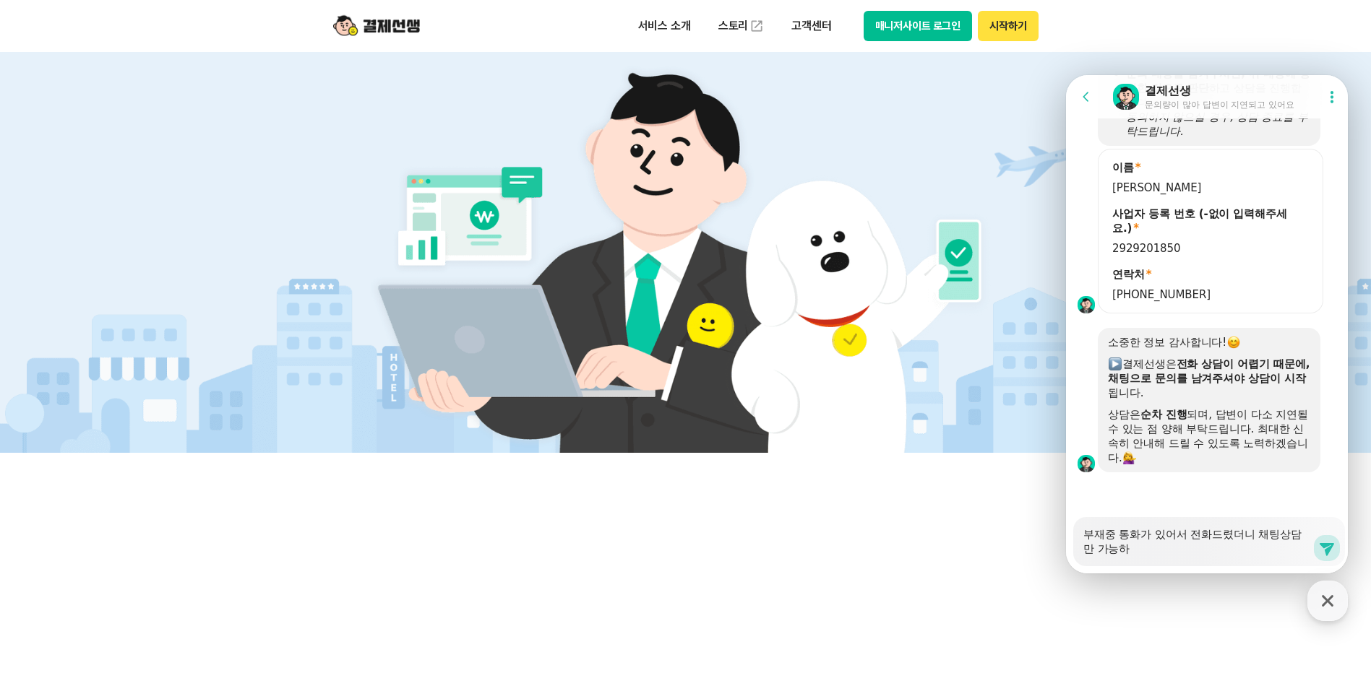
type textarea "x"
type textarea "부재중 통화가 있어서 전화드렸더니 채팅상담만 가능핟"
type textarea "x"
type textarea "부재중 통화가 있어서 전화드렸더니 채팅상담만 가능하다"
type textarea "x"
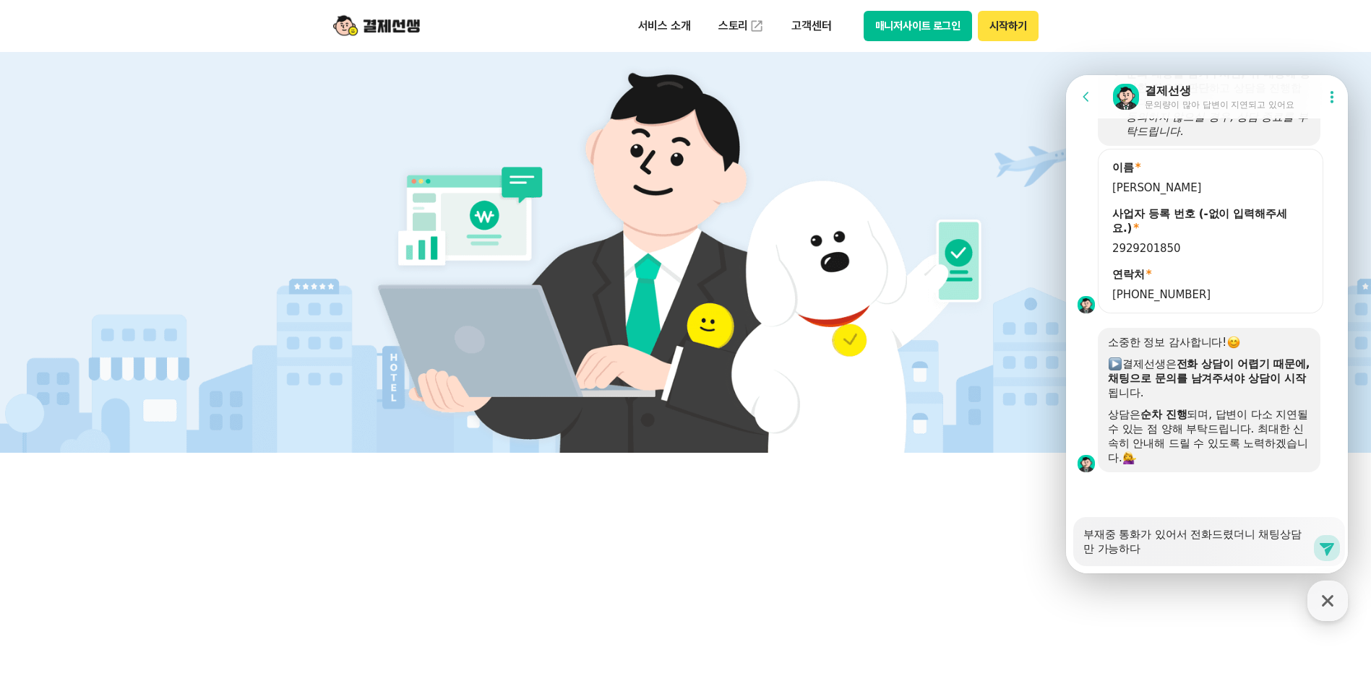
type textarea "부재중 통화가 있어서 전화드렸더니 채팅상담만 가능하닥"
type textarea "x"
type textarea "부재중 통화가 있어서 전화드렸더니 채팅상담만 가능하다고"
type textarea "x"
type textarea "부재중 통화가 있어서 전화드렸더니 채팅상담만 가능하다고"
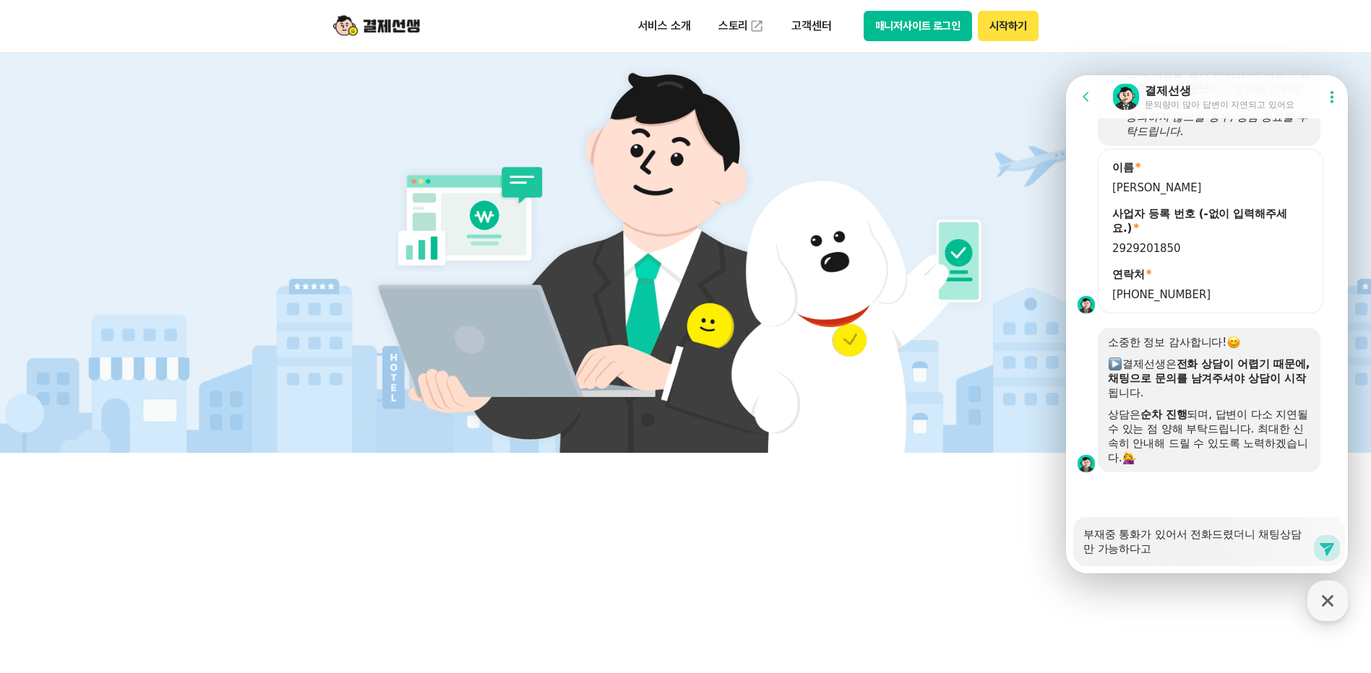
type textarea "x"
type textarea "부재중 통화가 있어서 전화드렸더니 채팅상담만 가능하다고 해"
type textarea "x"
type textarea "부재중 통화가 있어서 전화드렸더니 채팅상담만 가능하다고 햇"
type textarea "x"
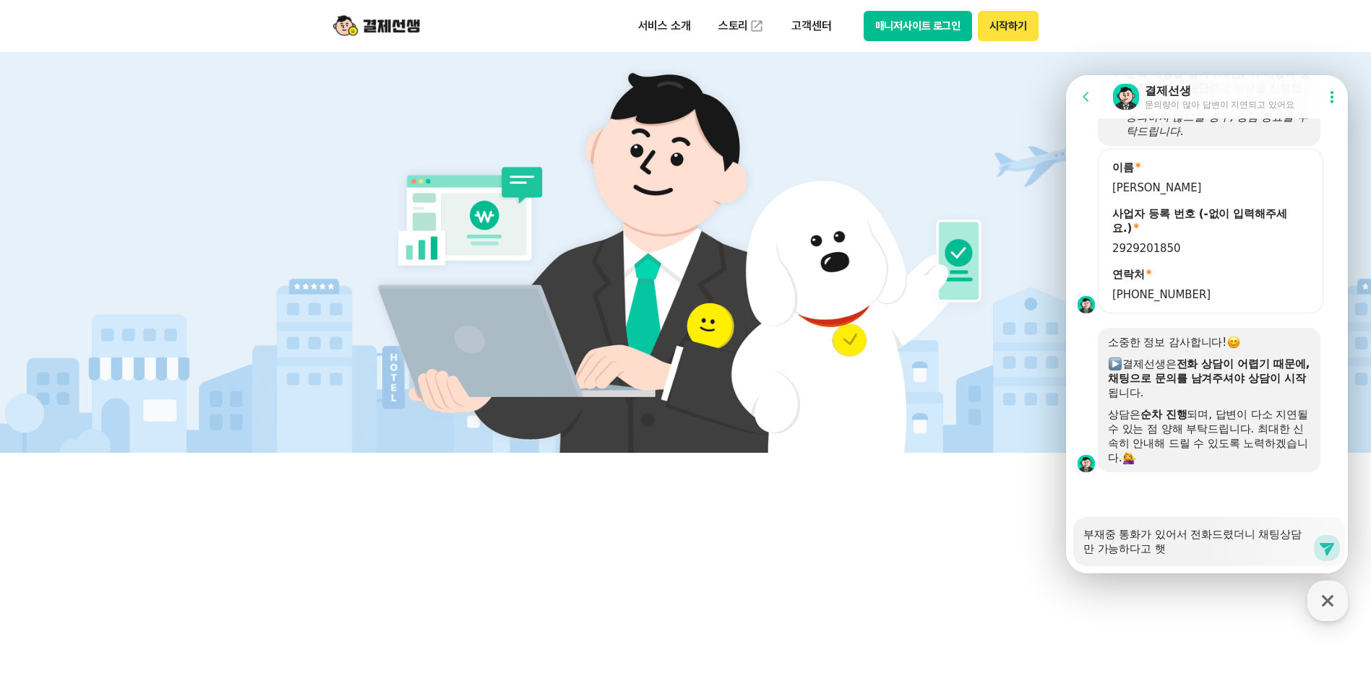
type textarea "부재중 통화가 있어서 전화드렸더니 채팅상담만 가능하다고 해서"
type textarea "x"
type textarea "부재중 통화가 있어서 전화드렸더니 채팅상담만 가능하다고 해서"
type textarea "x"
type textarea "부재중 통화가 있어서 전화드렸더니 채팅상담만 가능하다고 해서 ㅁ"
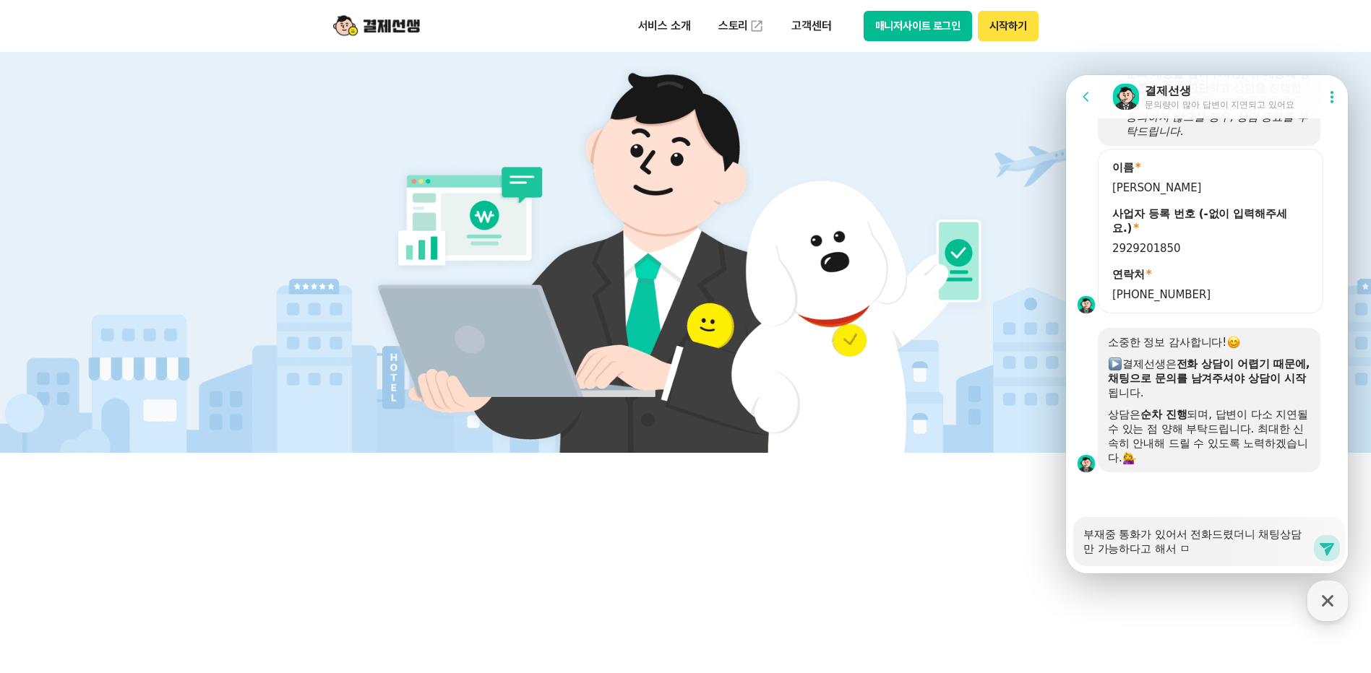
type textarea "x"
type textarea "부재중 통화가 있어서 전화드렸더니 채팅상담만 가능하다고 해서 무"
type textarea "x"
type textarea "부재중 통화가 있어서 전화드렸더니 채팅상담만 가능하다고 해서 문"
type textarea "x"
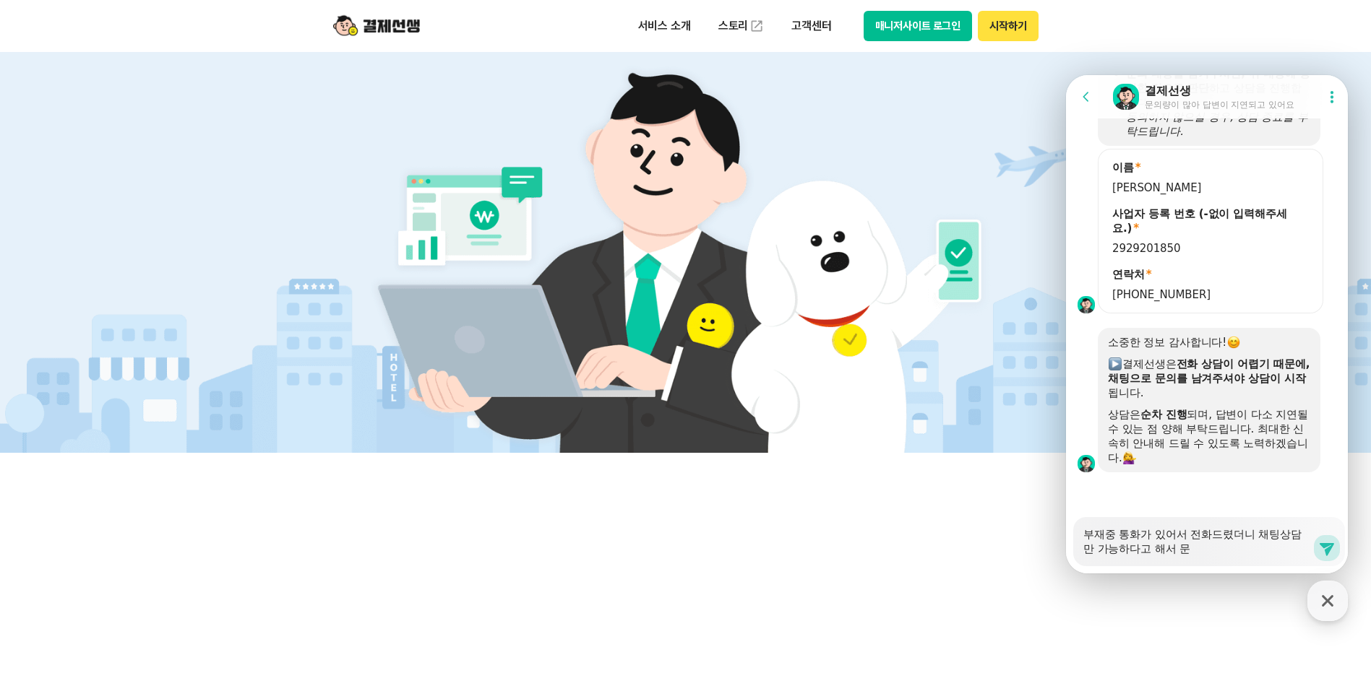
type textarea "부재중 통화가 있어서 전화드렸더니 채팅상담만 가능하다고 해서 문ㅇ"
type textarea "x"
type textarea "부재중 통화가 있어서 전화드렸더니 채팅상담만 가능하다고 해서 문으"
type textarea "x"
type textarea "부재중 통화가 있어서 전화드렸더니 채팅상담만 가능하다고 해서 문의"
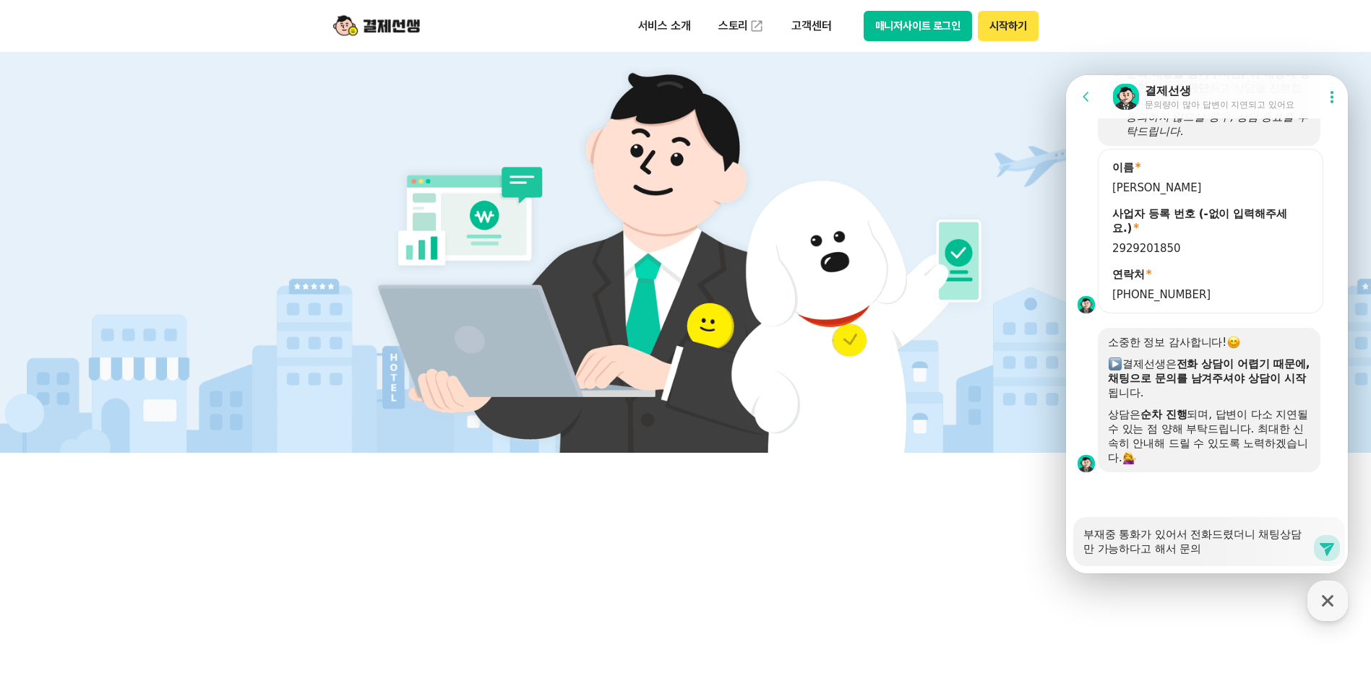
type textarea "x"
type textarea "부재중 통화가 있어서 전화드렸더니 채팅상담만 가능하다고 해서 문읟"
type textarea "x"
type textarea "부재중 통화가 있어서 전화드렸더니 채팅상담만 가능하다고 해서 문의드"
type textarea "x"
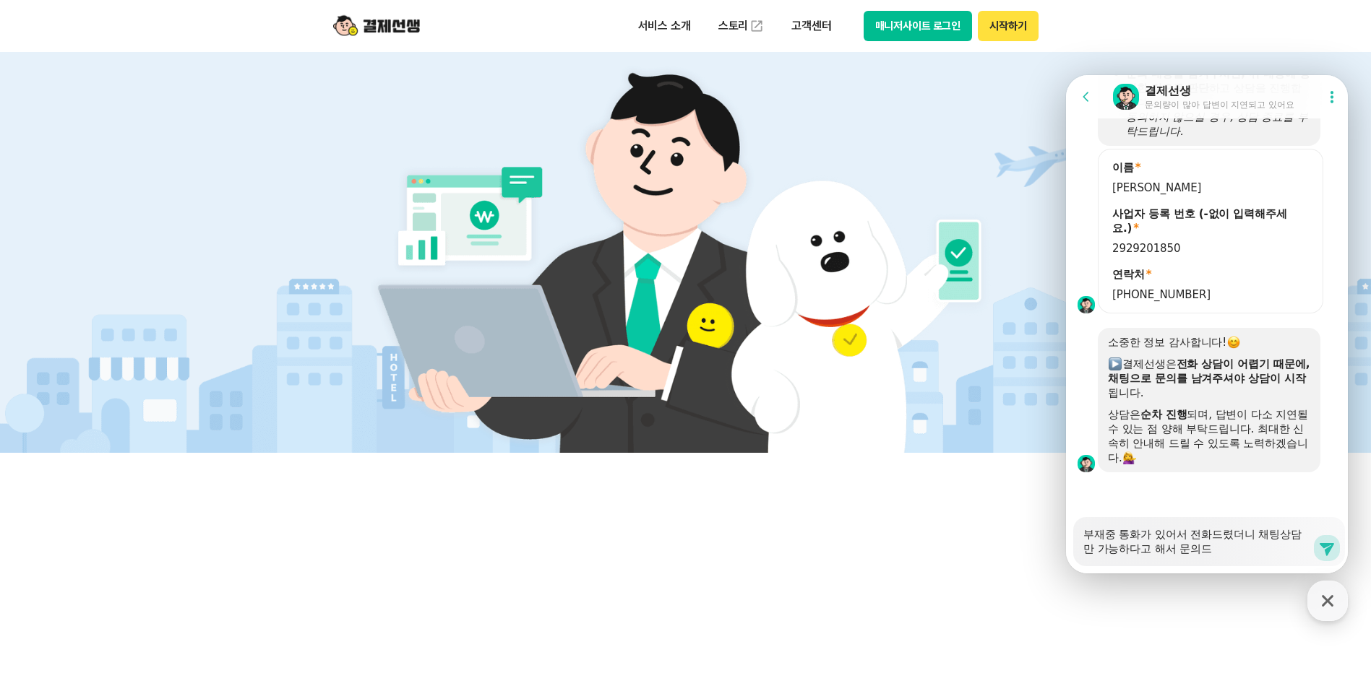
type textarea "부재중 통화가 있어서 전화드렸더니 채팅상담만 가능하다고 해서 문의들"
type textarea "x"
type textarea "부재중 통화가 있어서 전화드렸더니 채팅상담만 가능하다고 해서 문의드려"
type textarea "x"
type textarea "부재중 통화가 있어서 전화드렸더니 채팅상담만 가능하다고 해서 문의드령"
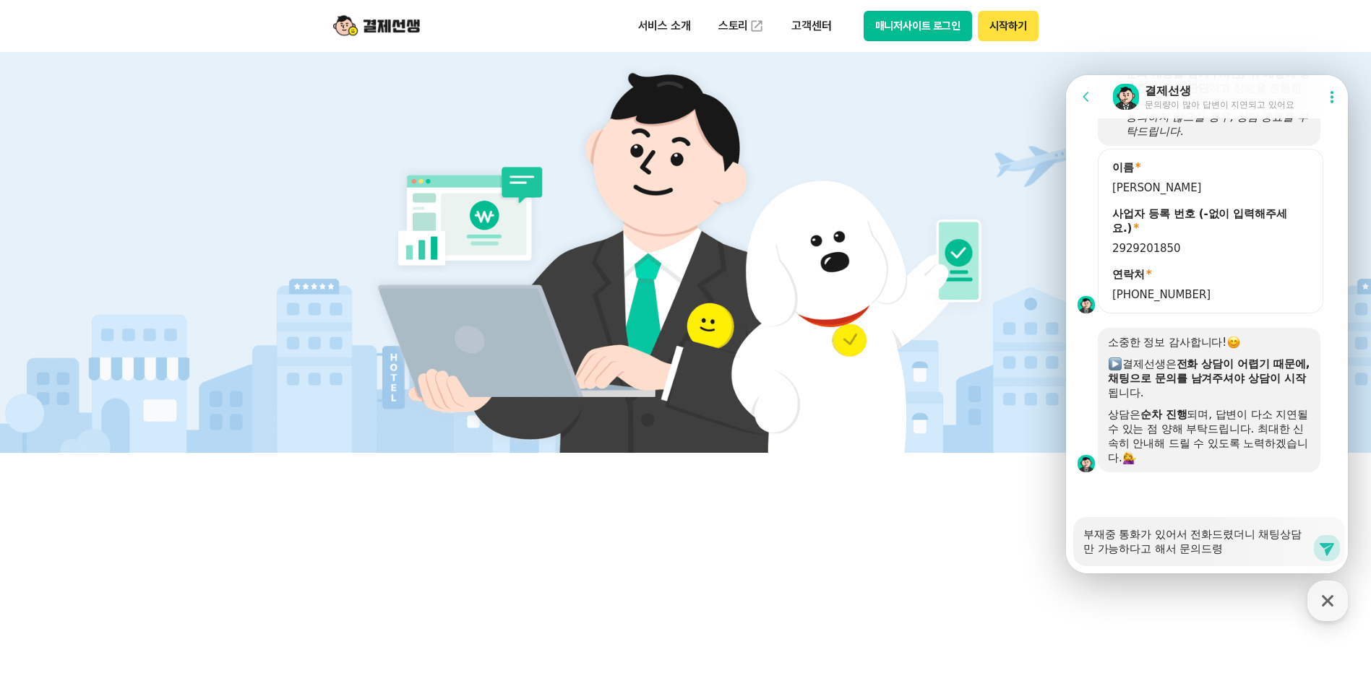
type textarea "x"
type textarea "부재중 통화가 있어서 전화드렸더니 채팅상담만 가능하다고 해서 문의드려요"
type textarea "x"
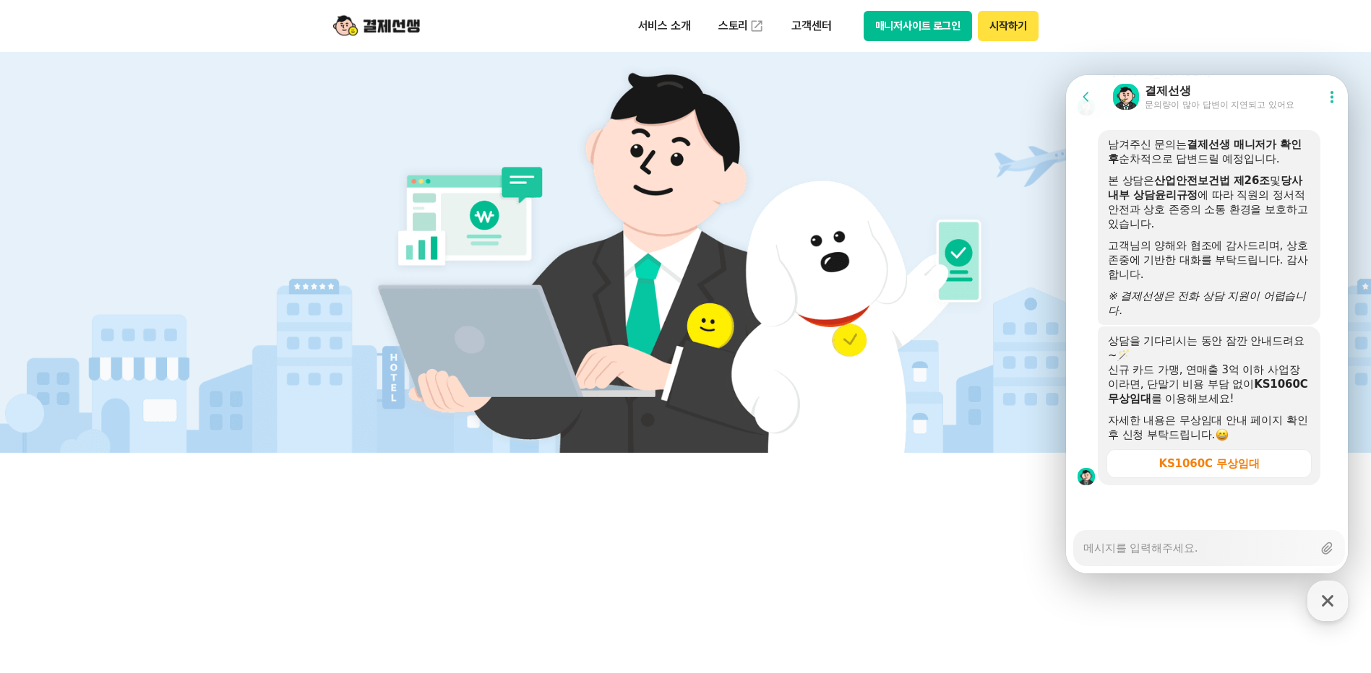
scroll to position [1916, 0]
click at [1238, 465] on div "KS1060C 무상임대" at bounding box center [1208, 464] width 100 height 14
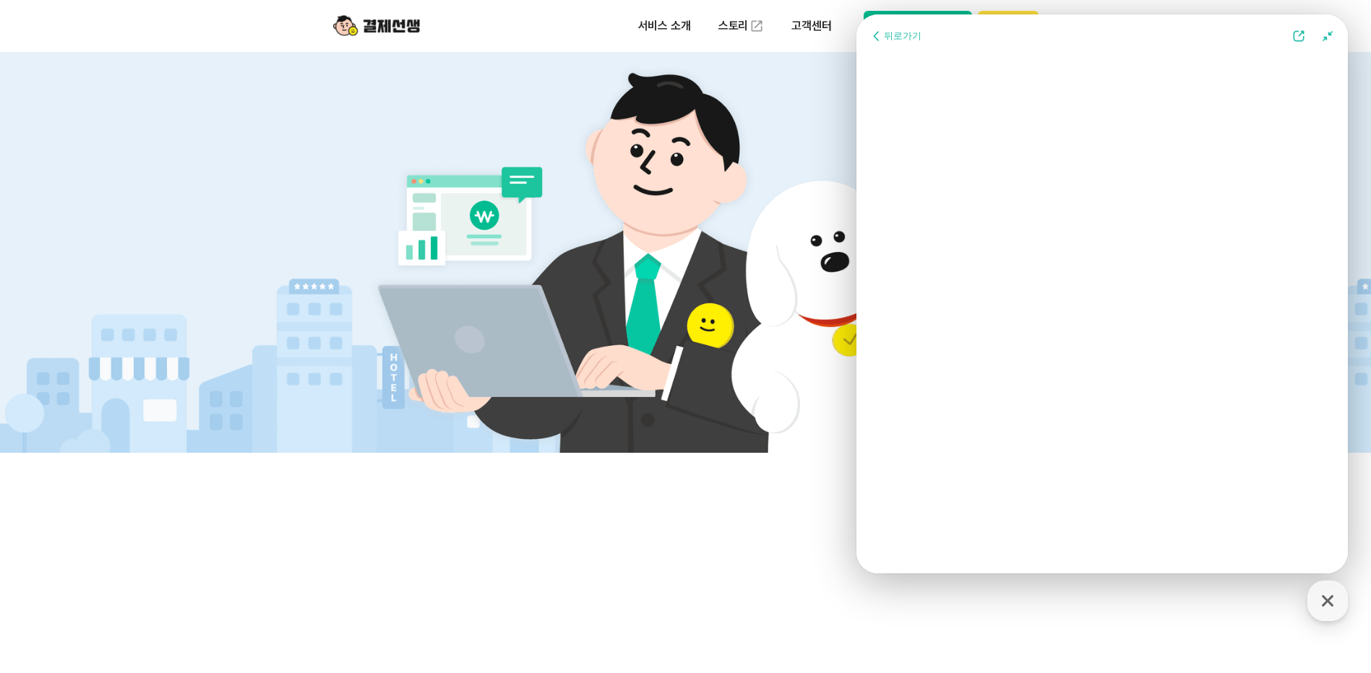
scroll to position [1923, 0]
drag, startPoint x: 605, startPoint y: 612, endPoint x: 611, endPoint y: 629, distance: 18.3
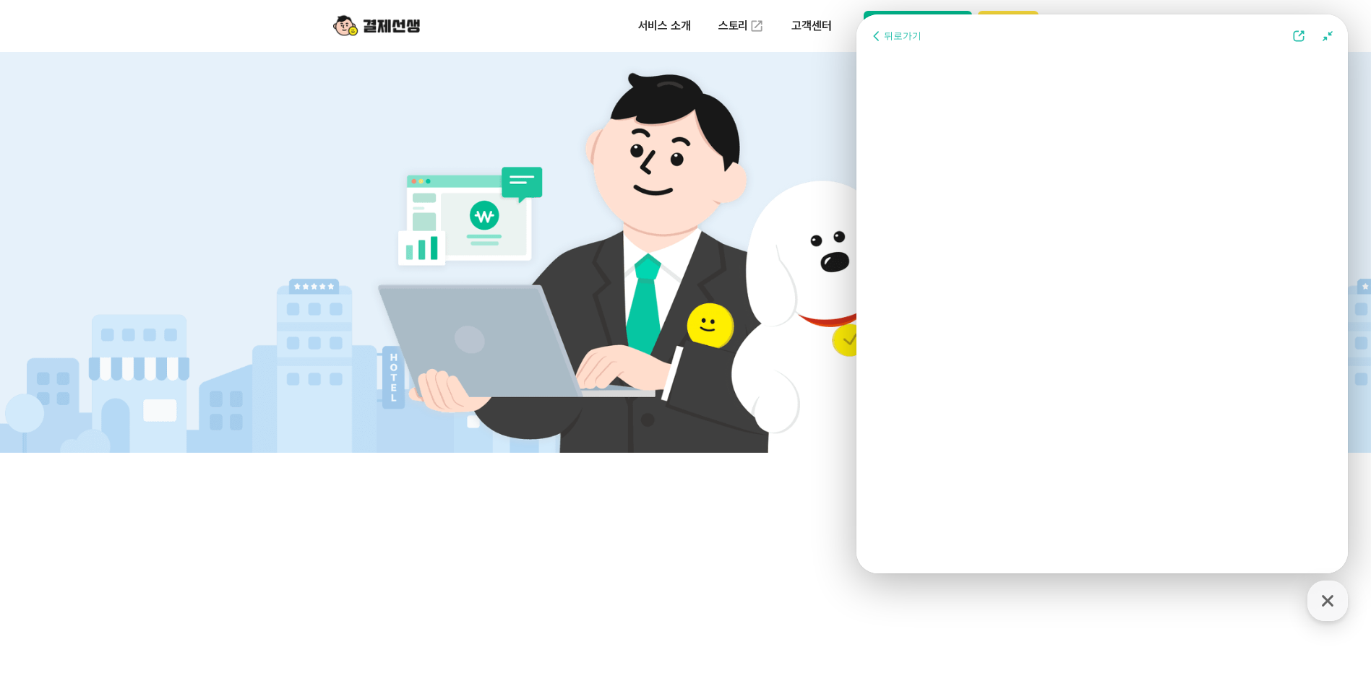
type textarea "x"
